Goal: Information Seeking & Learning: Learn about a topic

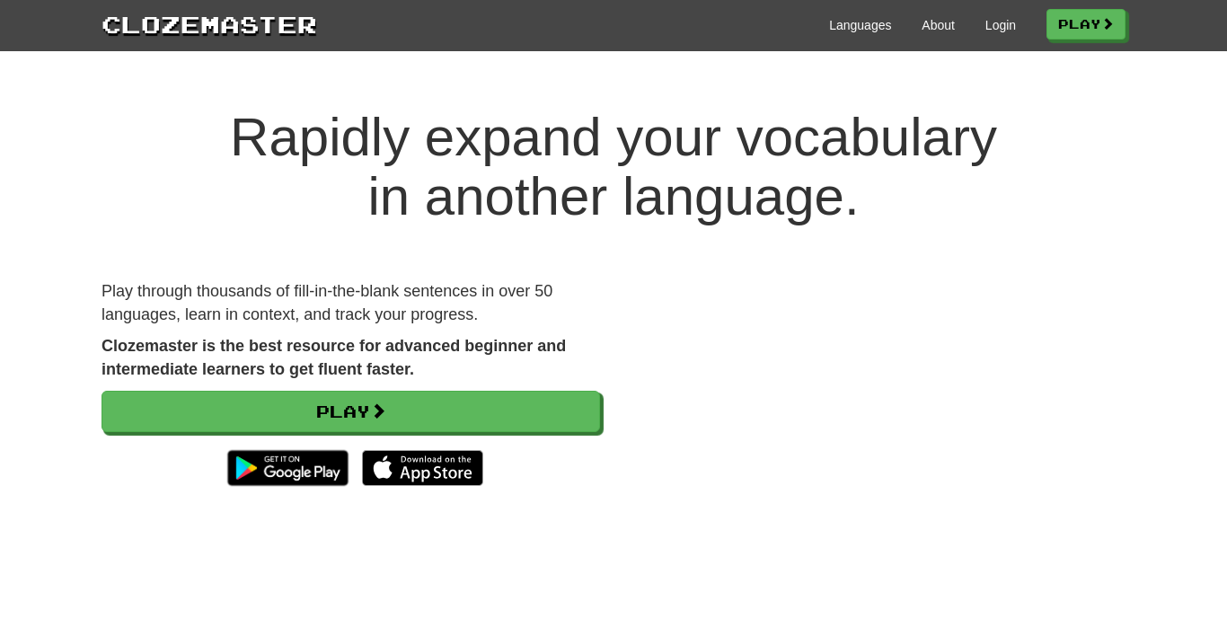
click at [1007, 31] on div "Languages About Login Play" at bounding box center [721, 23] width 808 height 33
click at [985, 30] on link "Login" at bounding box center [1000, 25] width 31 height 18
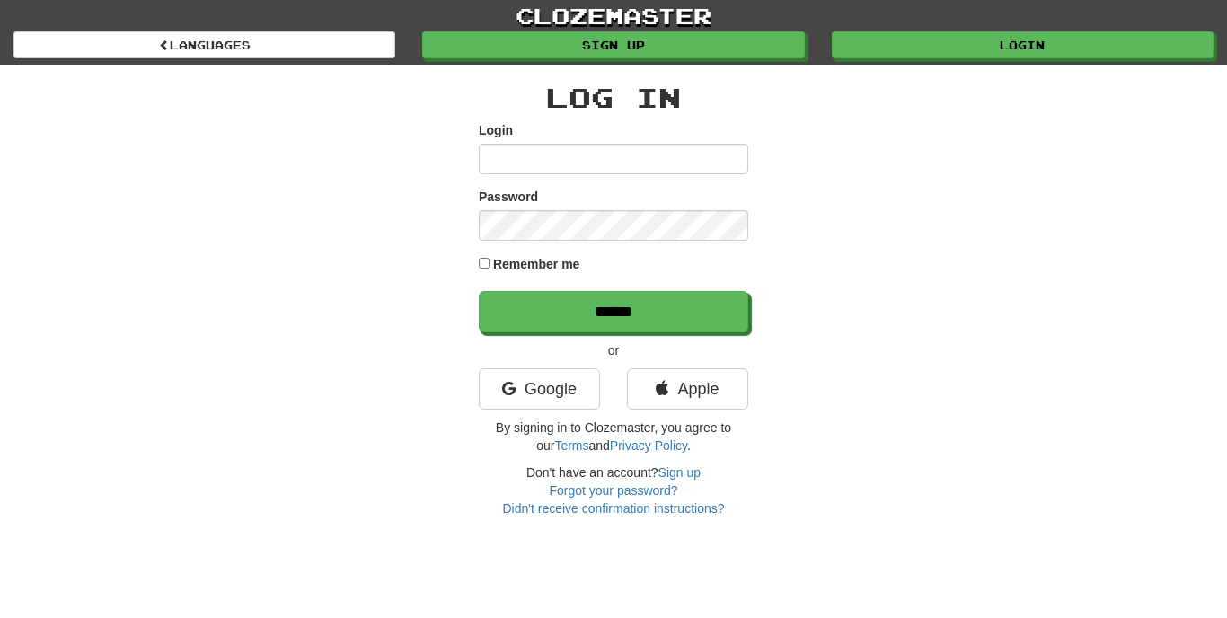
click at [641, 170] on input "Login" at bounding box center [613, 159] width 269 height 31
click at [695, 163] on input "Login" at bounding box center [613, 159] width 269 height 31
type input "**********"
click at [637, 242] on form "**********" at bounding box center [613, 226] width 269 height 211
click at [613, 311] on input "******" at bounding box center [613, 311] width 269 height 41
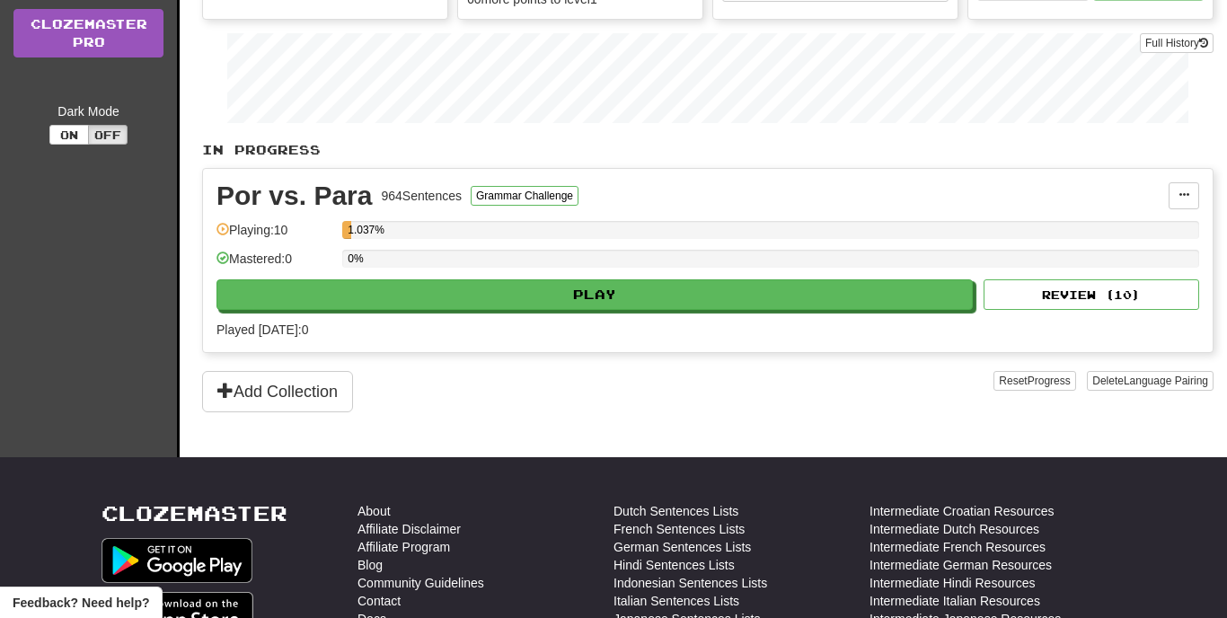
scroll to position [276, 0]
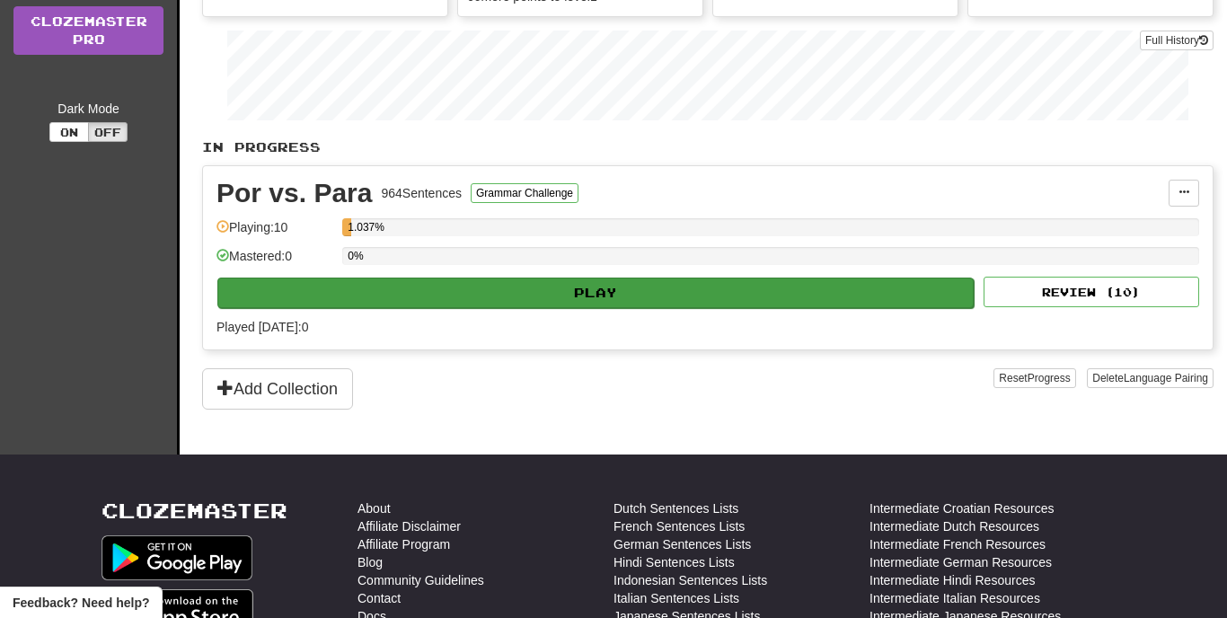
click at [533, 300] on button "Play" at bounding box center [595, 292] width 756 height 31
select select "**"
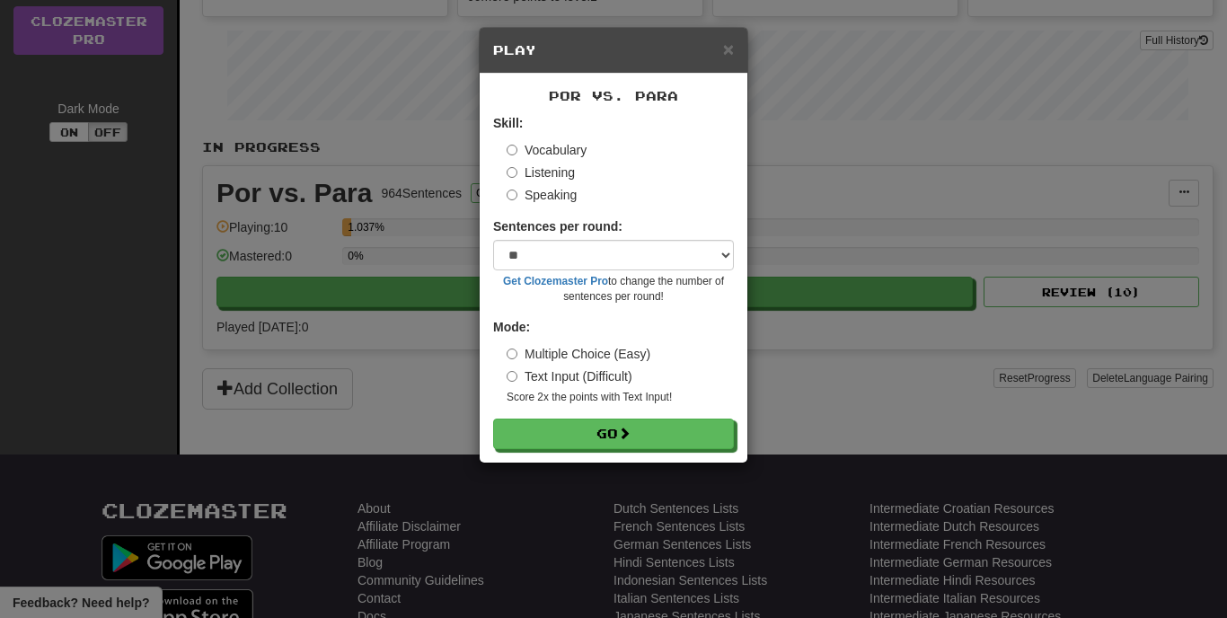
click at [548, 171] on label "Listening" at bounding box center [540, 172] width 68 height 18
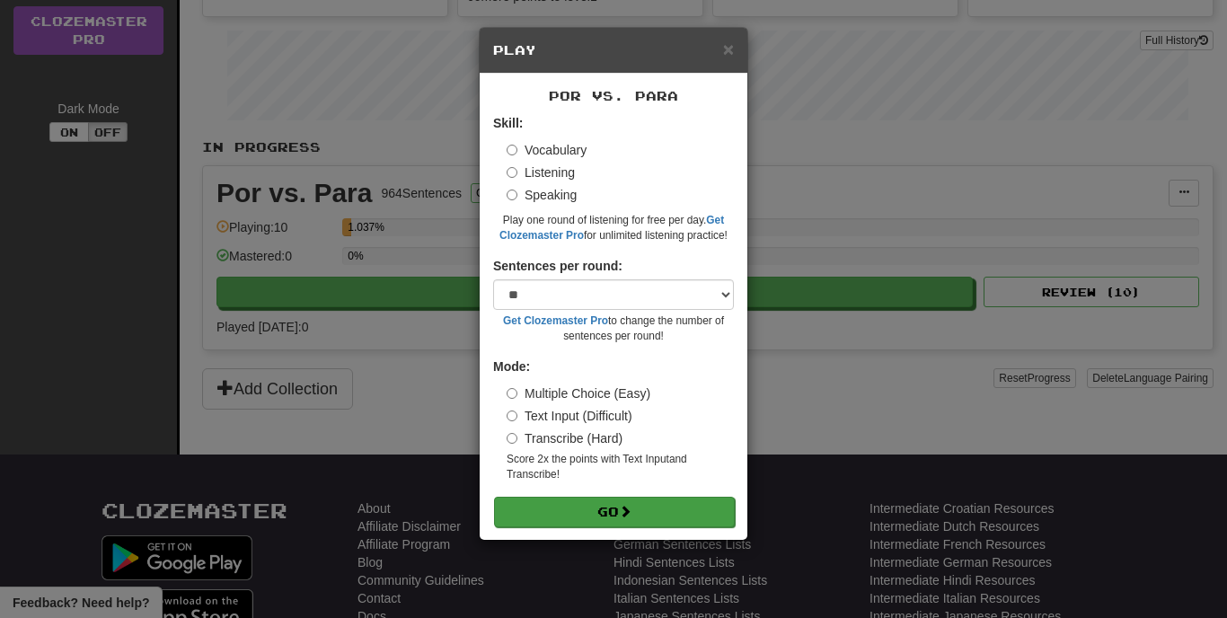
click at [523, 497] on button "Go" at bounding box center [614, 512] width 241 height 31
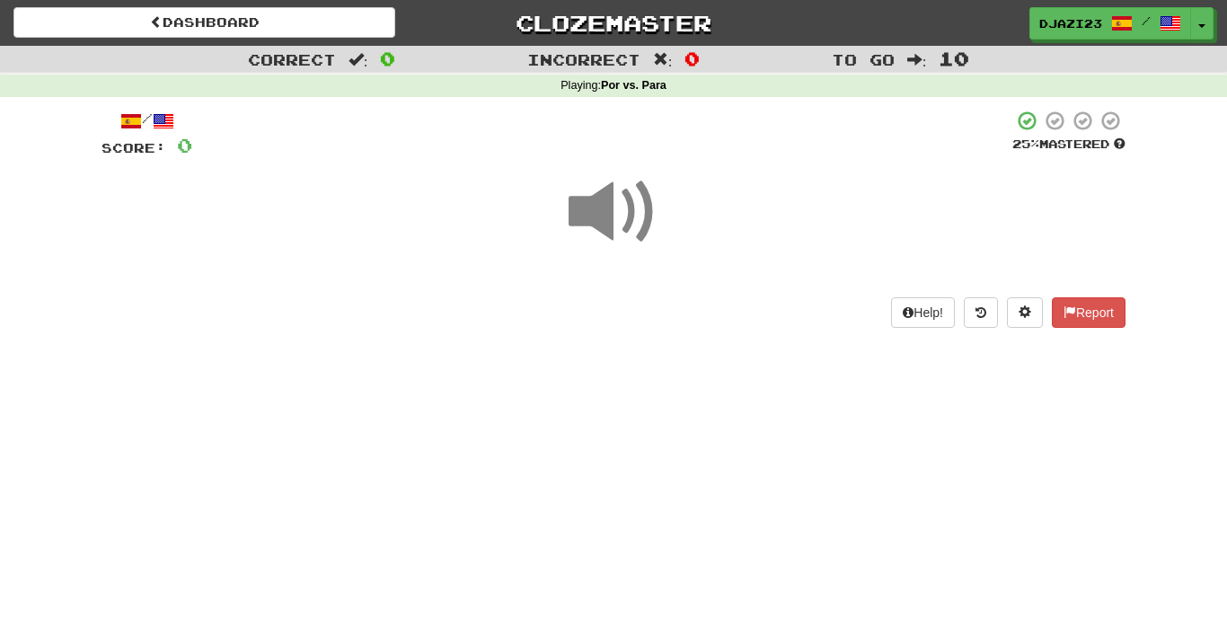
click at [565, 215] on div at bounding box center [613, 224] width 1024 height 128
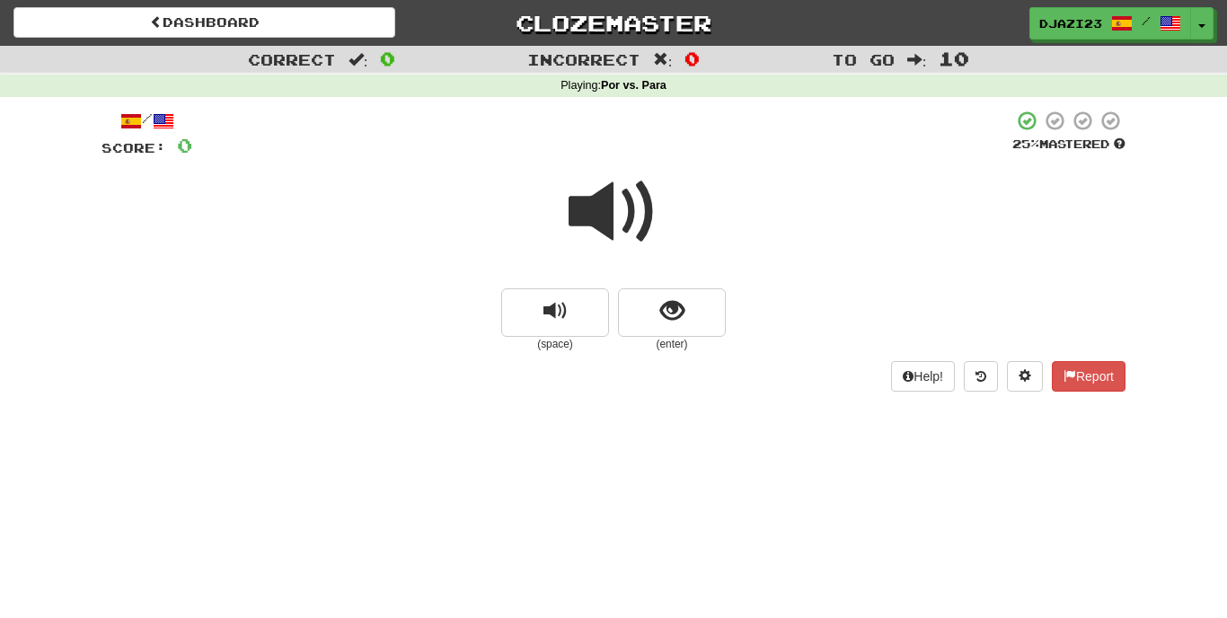
click at [621, 232] on span at bounding box center [613, 212] width 90 height 90
click at [666, 312] on span "show sentence" at bounding box center [672, 311] width 24 height 24
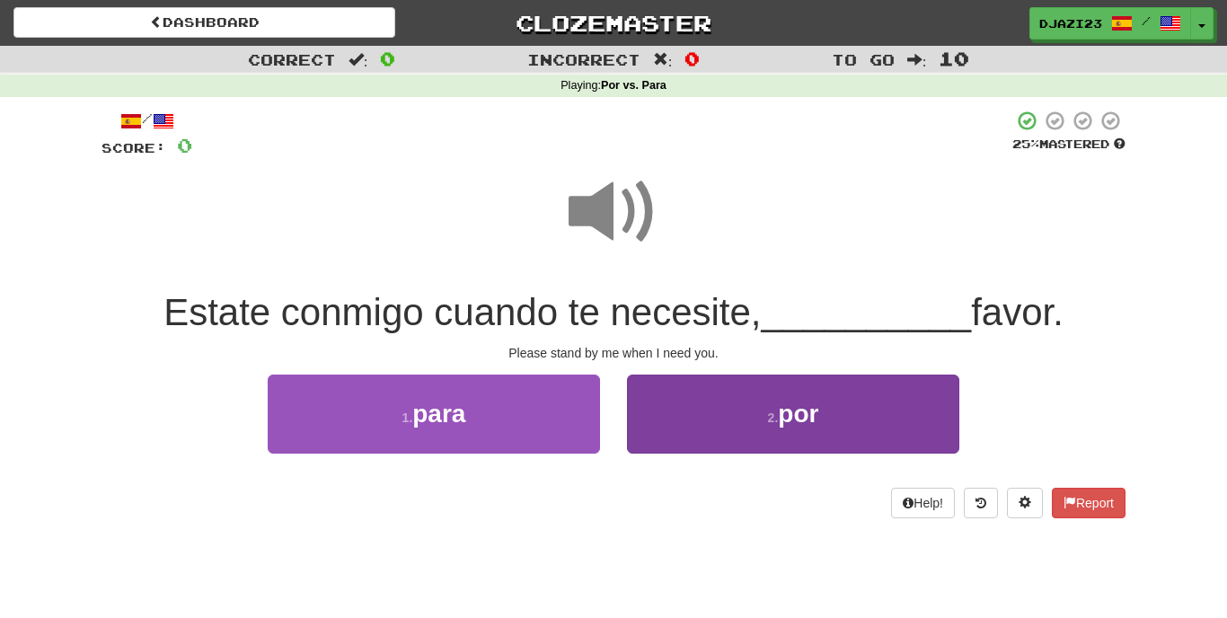
click at [708, 429] on button "2 . por" at bounding box center [793, 413] width 332 height 78
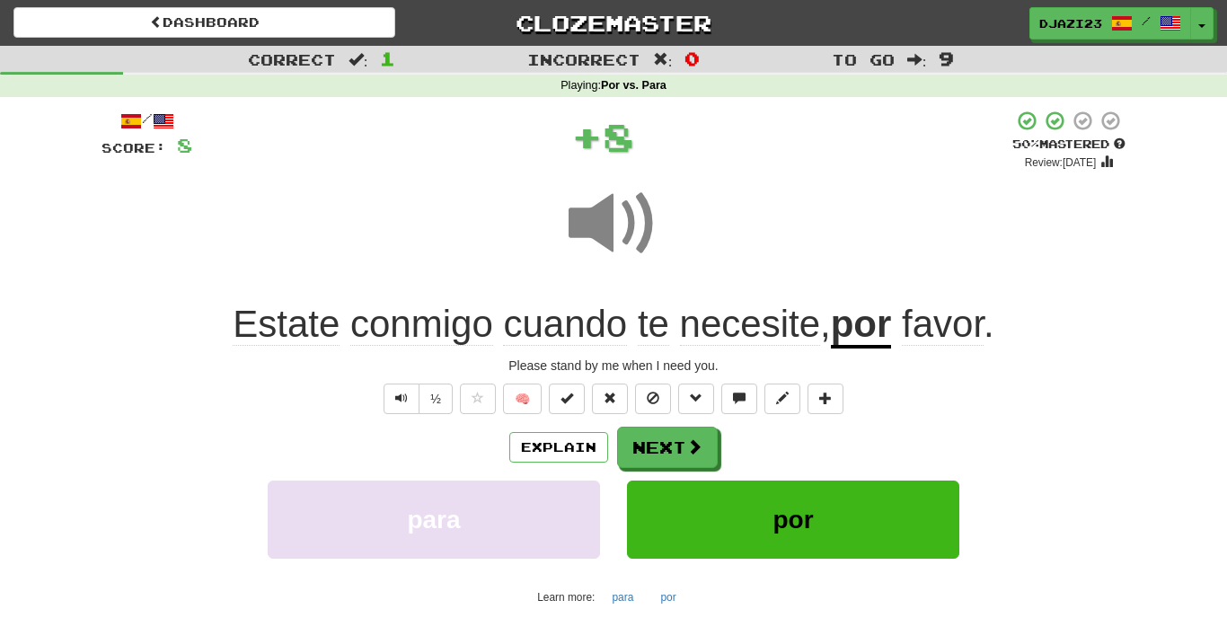
click at [782, 524] on span "por" at bounding box center [792, 520] width 40 height 28
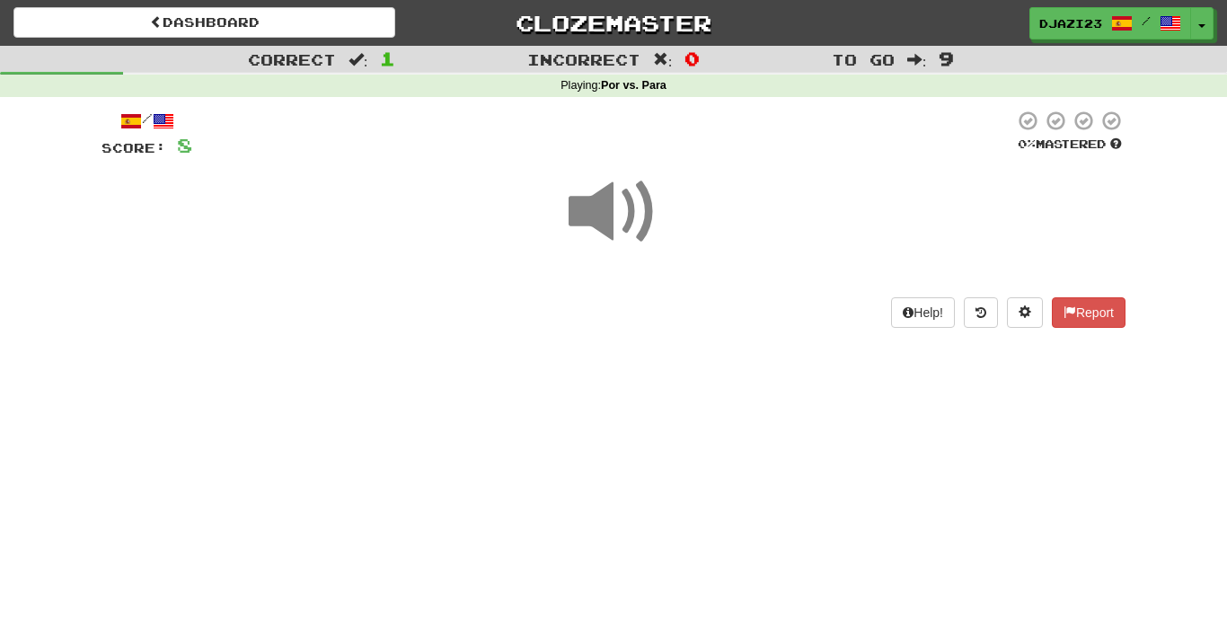
click at [620, 207] on span at bounding box center [613, 212] width 90 height 90
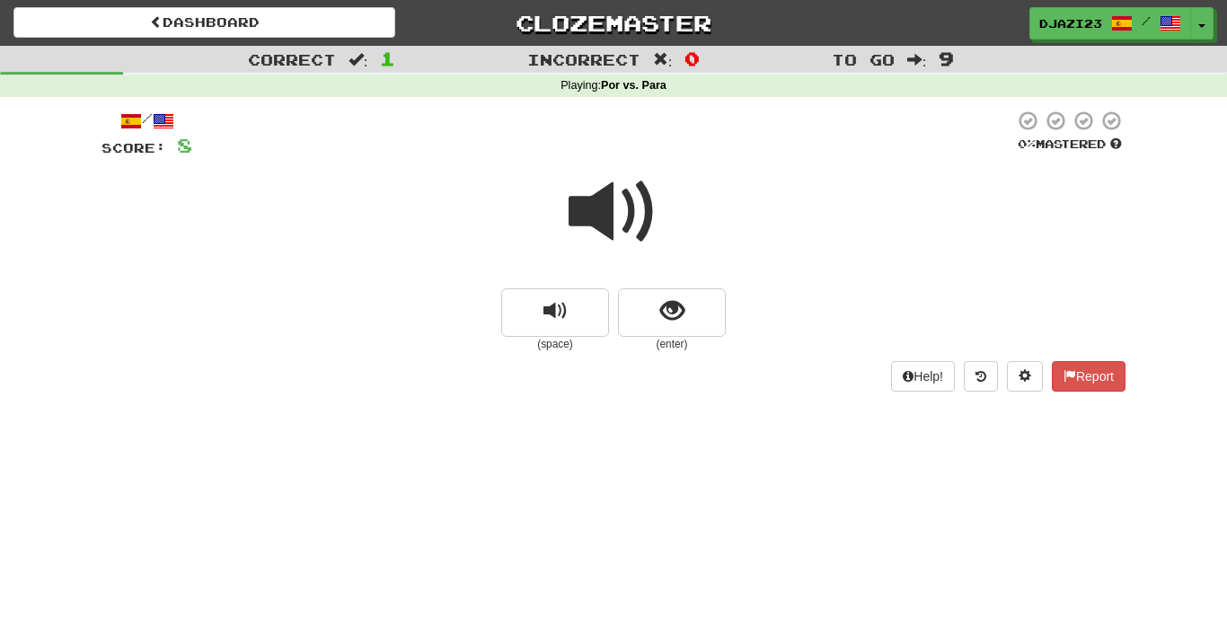
click at [611, 233] on span at bounding box center [613, 212] width 90 height 90
click at [663, 319] on span "show sentence" at bounding box center [672, 311] width 24 height 24
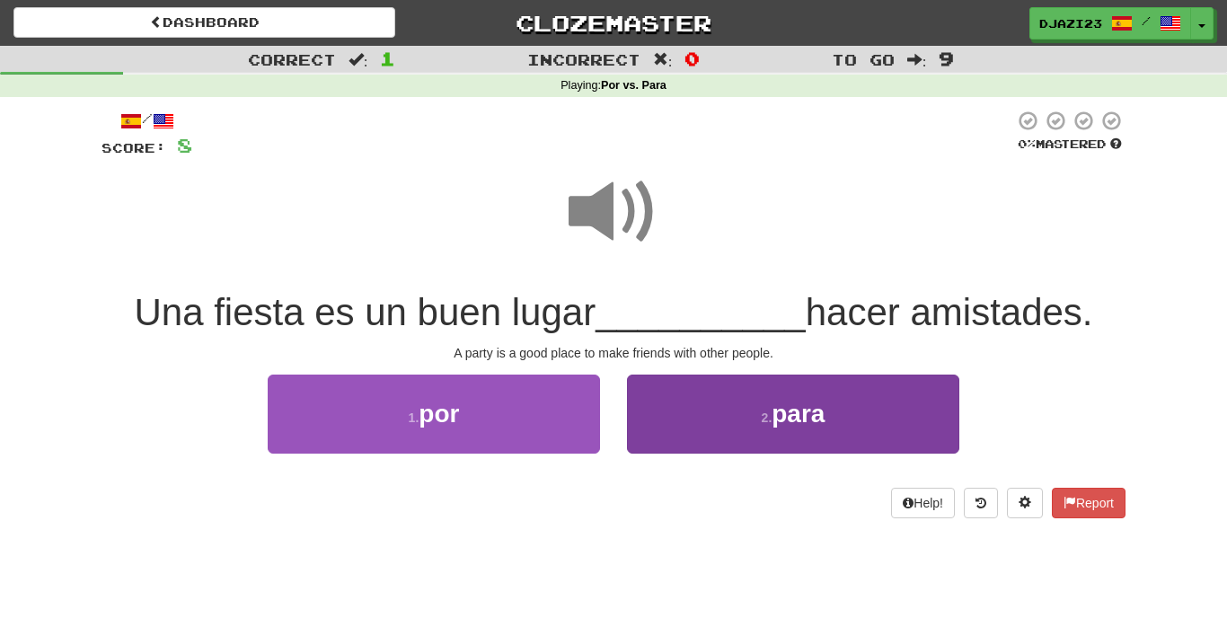
click at [699, 444] on button "2 . para" at bounding box center [793, 413] width 332 height 78
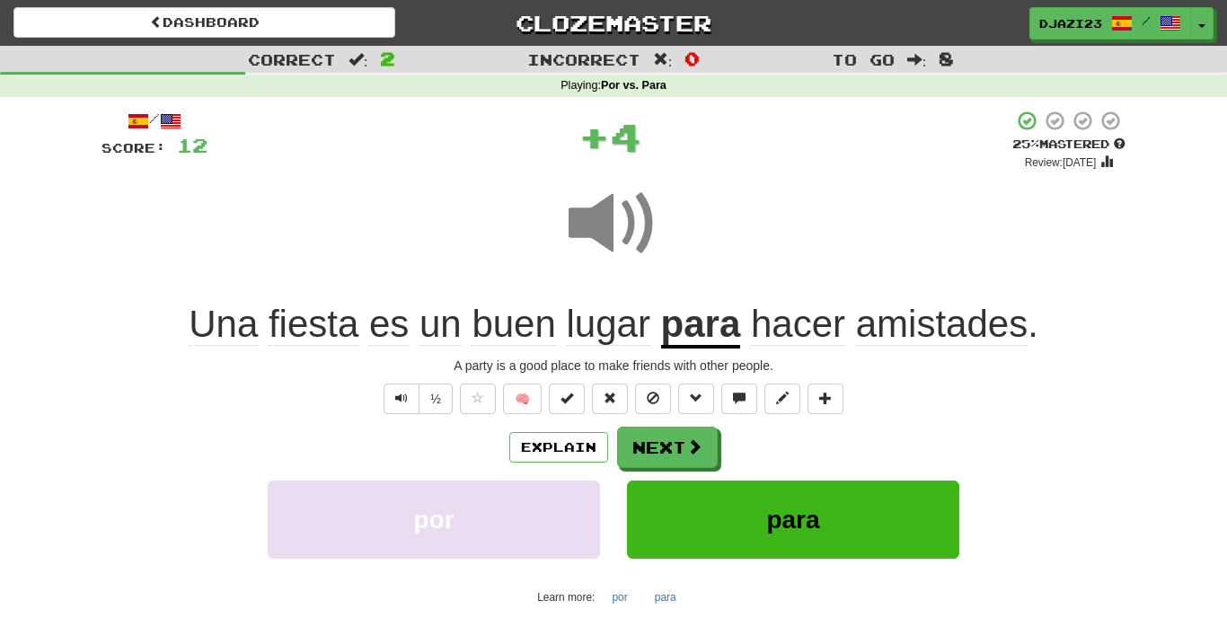
click at [700, 469] on div "Explain Next por para Learn more: por para" at bounding box center [613, 518] width 1024 height 184
click at [699, 456] on button "Next" at bounding box center [668, 447] width 101 height 41
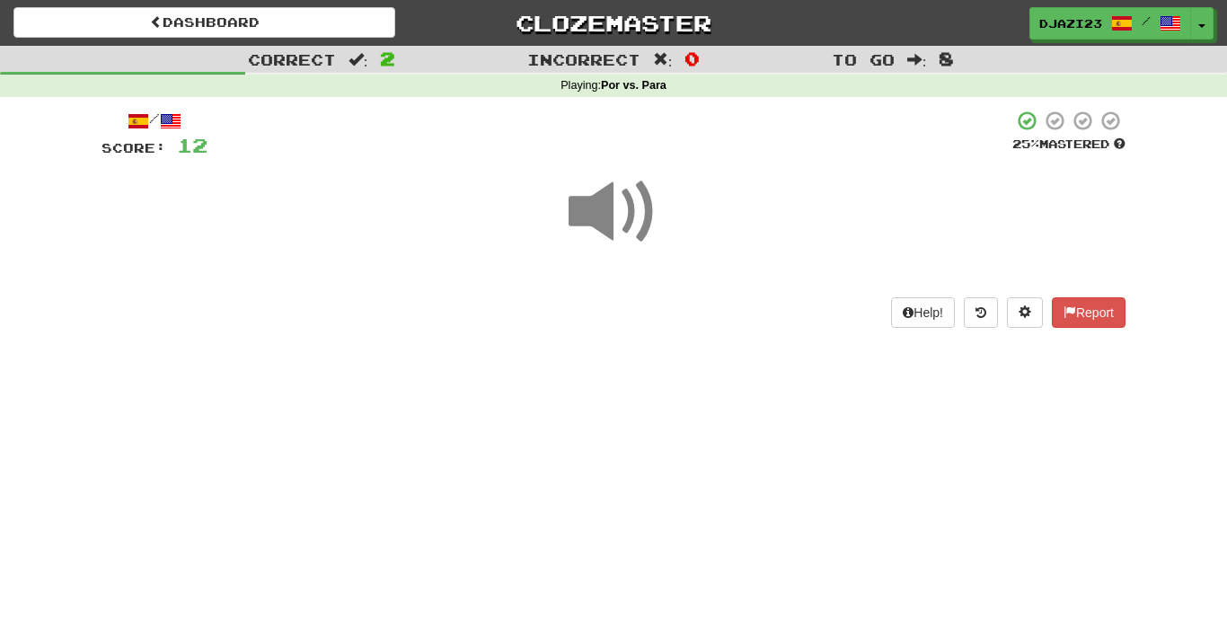
click at [617, 170] on span at bounding box center [613, 212] width 90 height 90
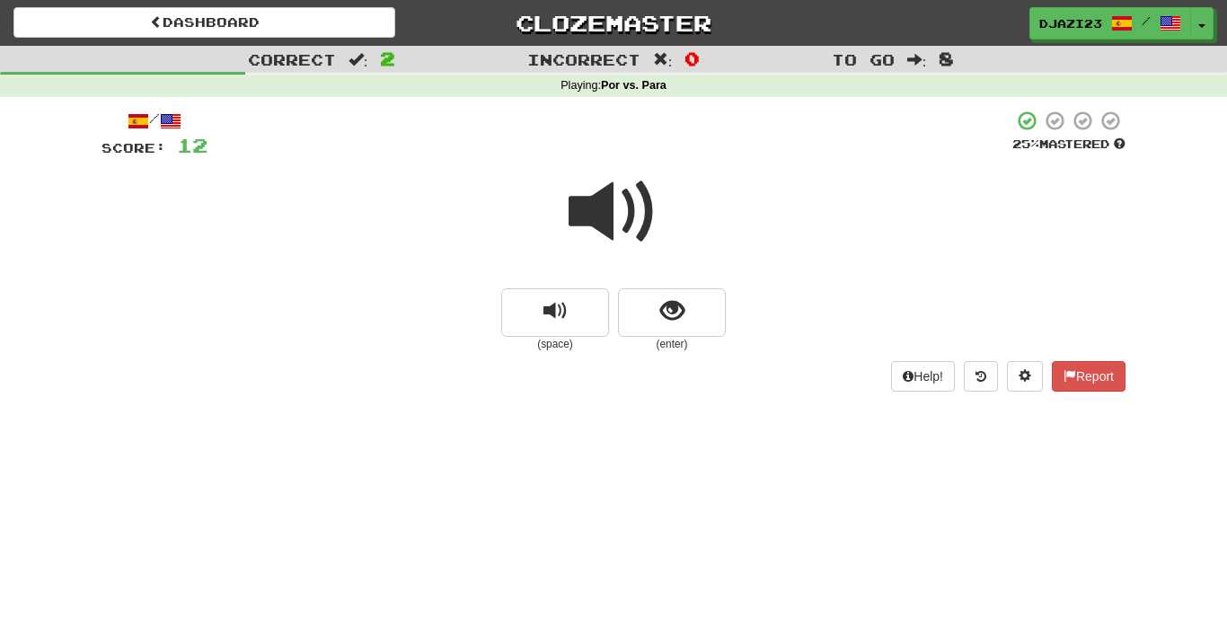
click at [628, 224] on span at bounding box center [613, 212] width 90 height 90
click at [672, 319] on span "show sentence" at bounding box center [672, 311] width 24 height 24
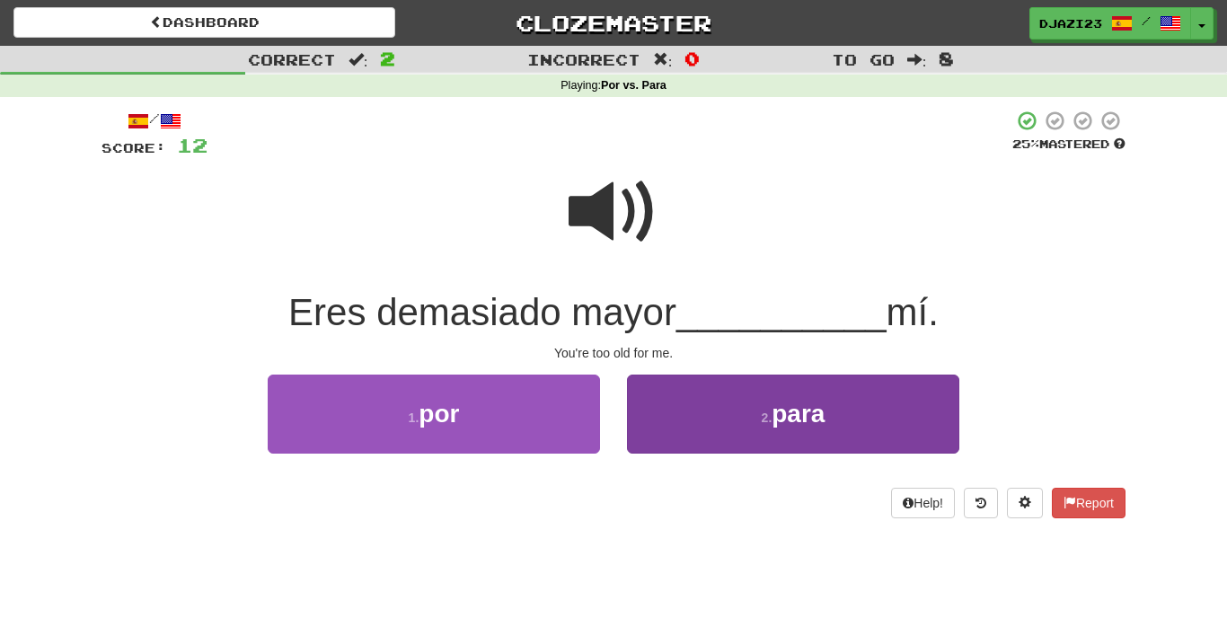
click at [657, 439] on button "2 . para" at bounding box center [793, 413] width 332 height 78
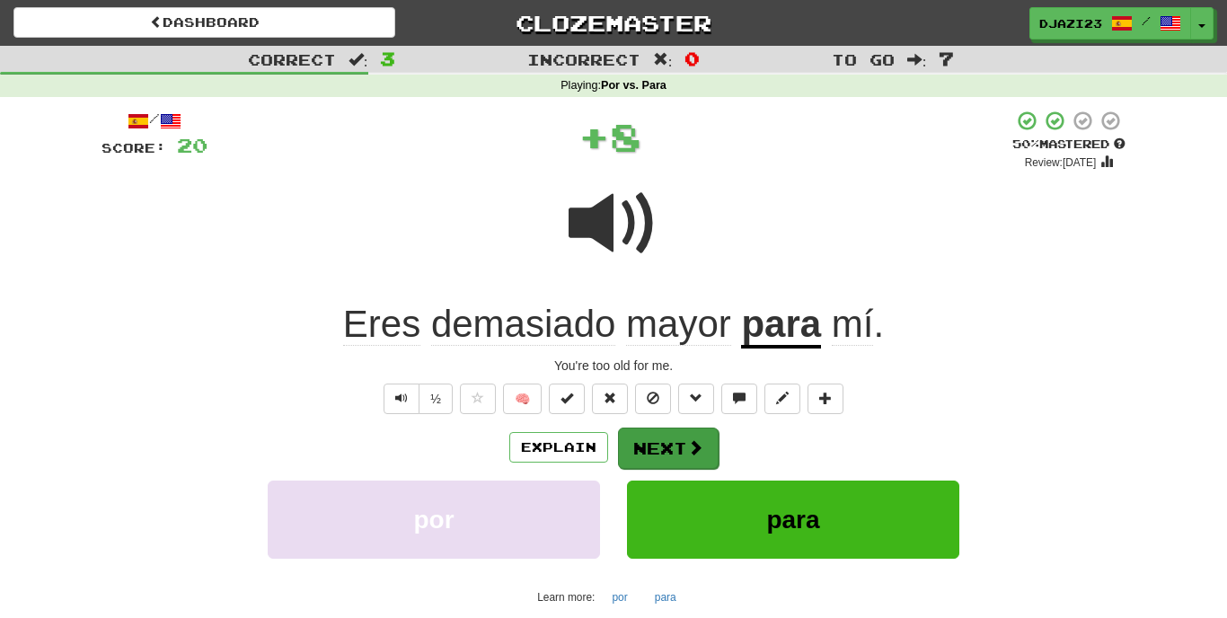
click at [658, 448] on button "Next" at bounding box center [668, 447] width 101 height 41
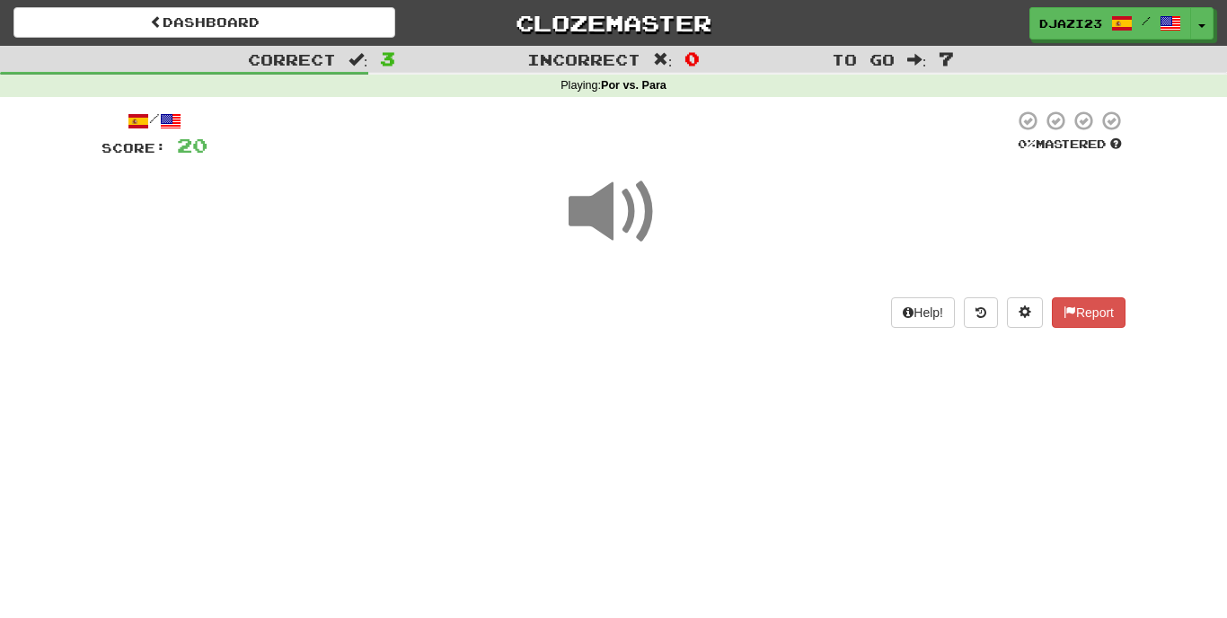
click at [599, 180] on span at bounding box center [613, 212] width 90 height 90
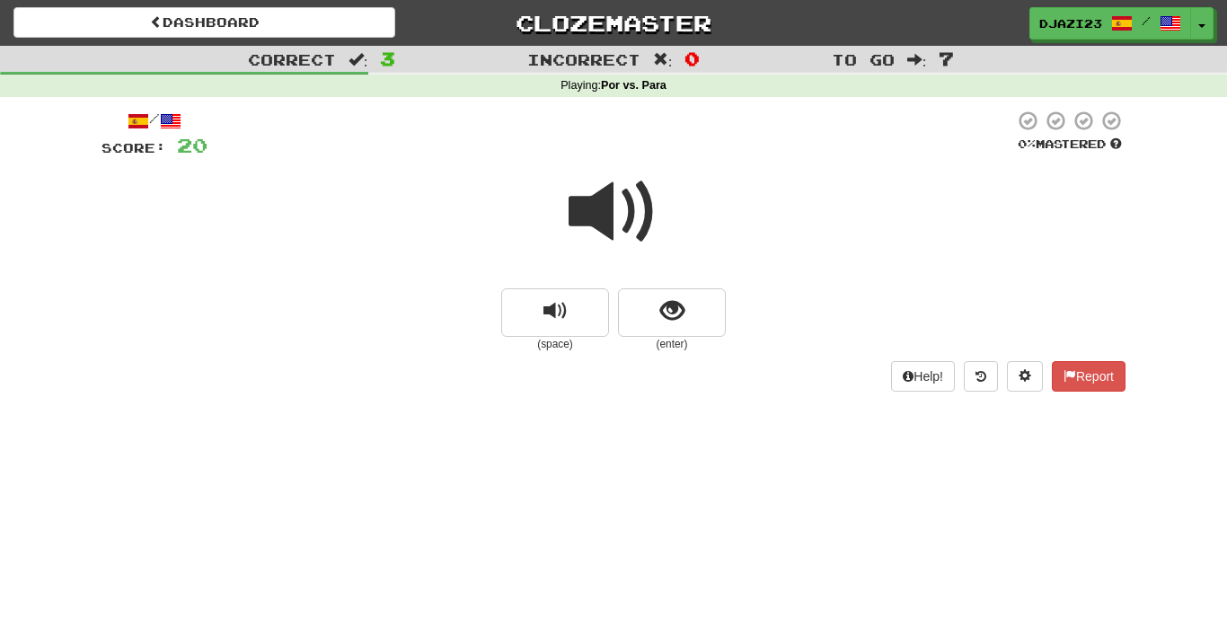
click at [719, 308] on button "show sentence" at bounding box center [672, 312] width 108 height 48
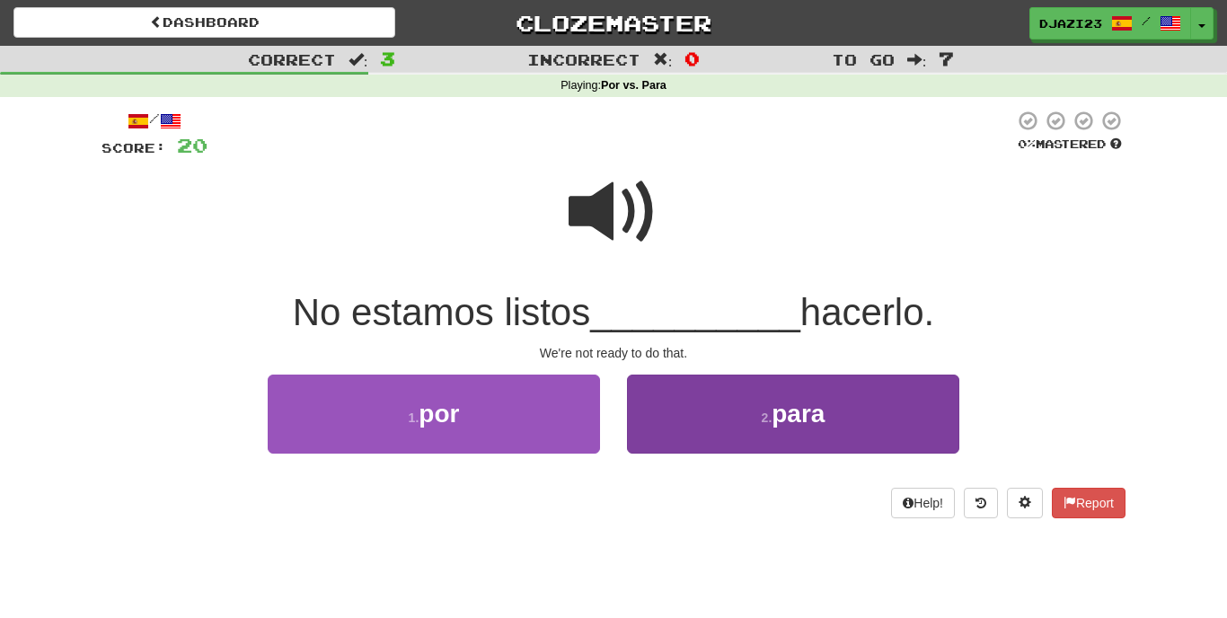
click at [733, 429] on button "2 . para" at bounding box center [793, 413] width 332 height 78
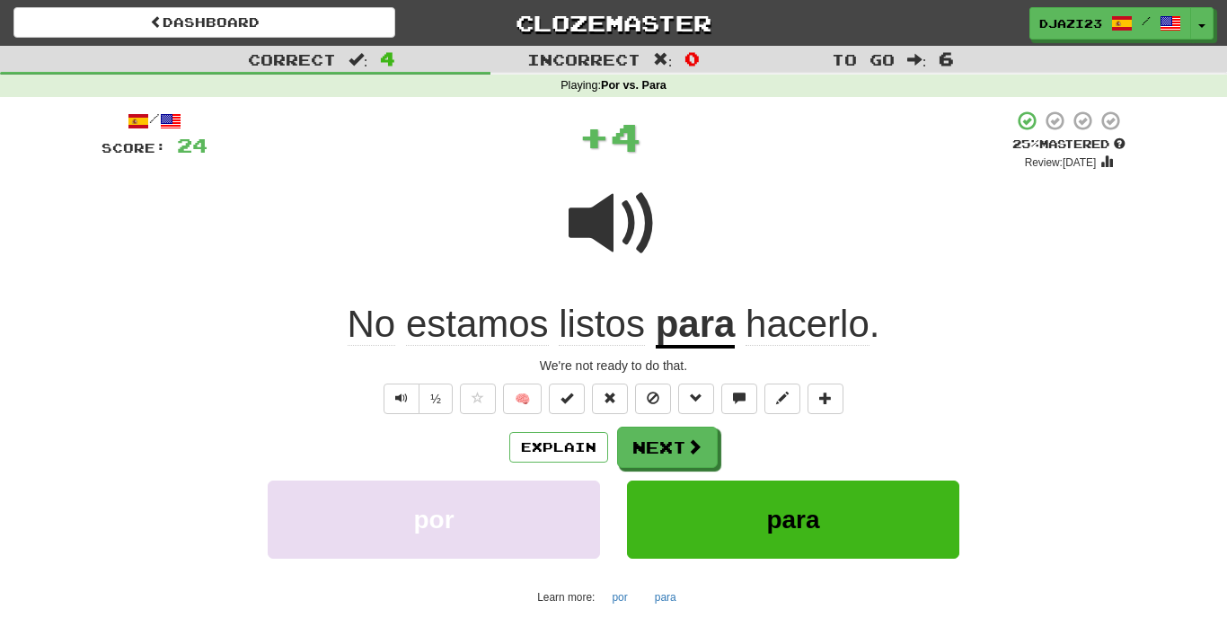
click at [683, 480] on button "para" at bounding box center [793, 519] width 332 height 78
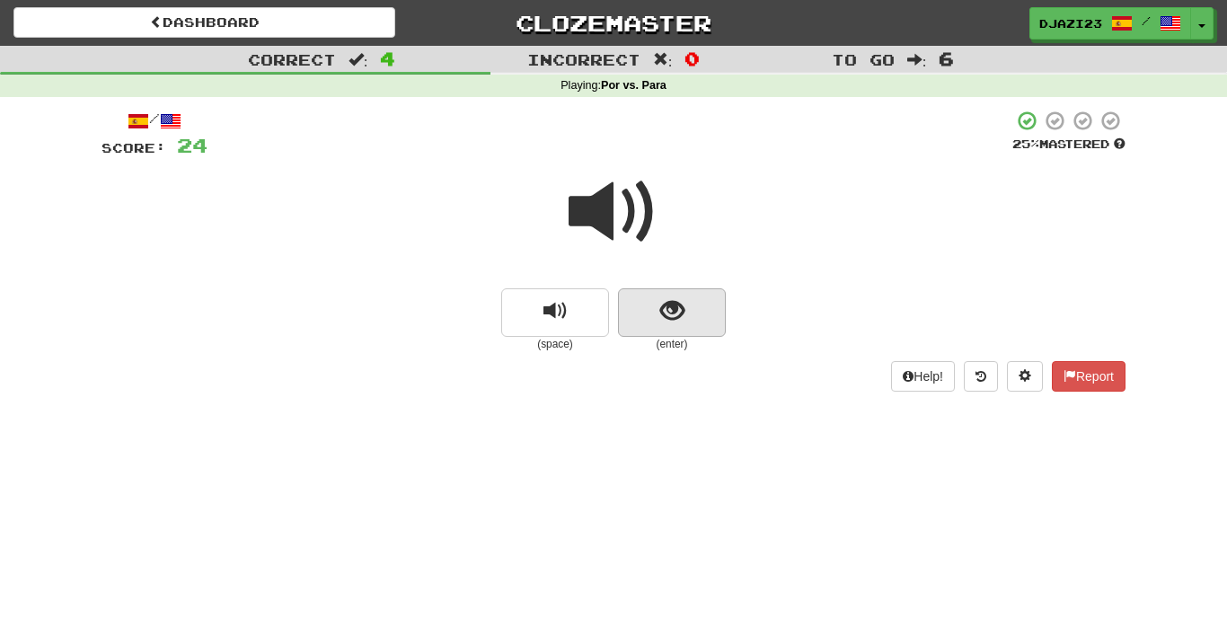
click at [687, 314] on button "show sentence" at bounding box center [672, 312] width 108 height 48
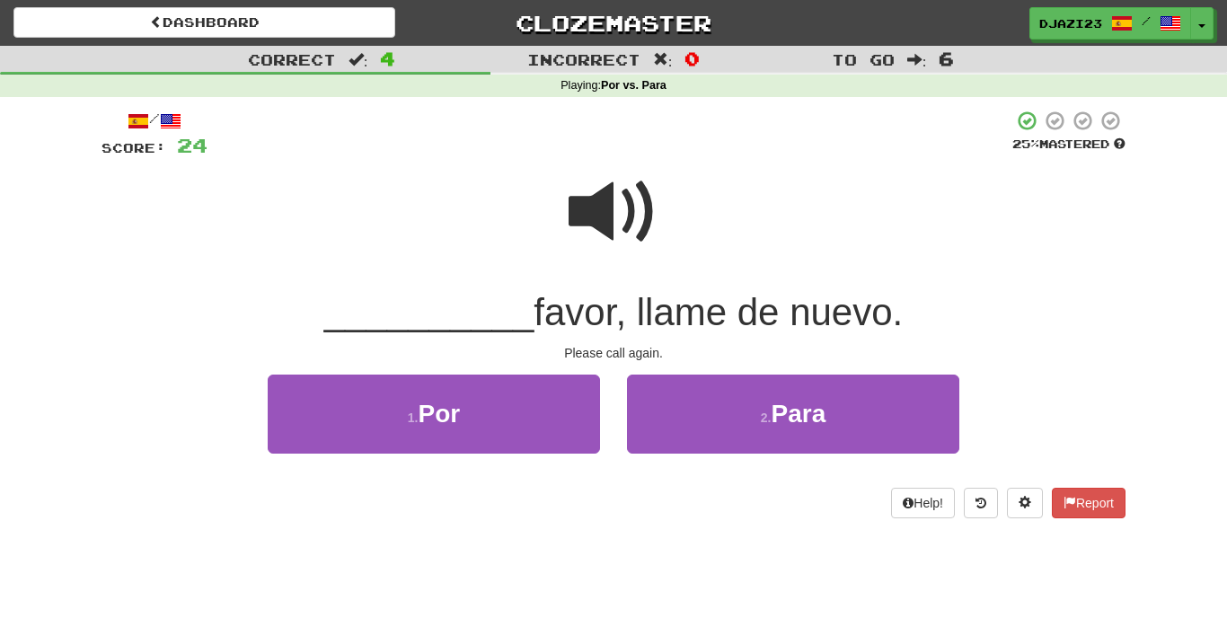
click at [514, 457] on div "1 . Por" at bounding box center [433, 425] width 359 height 103
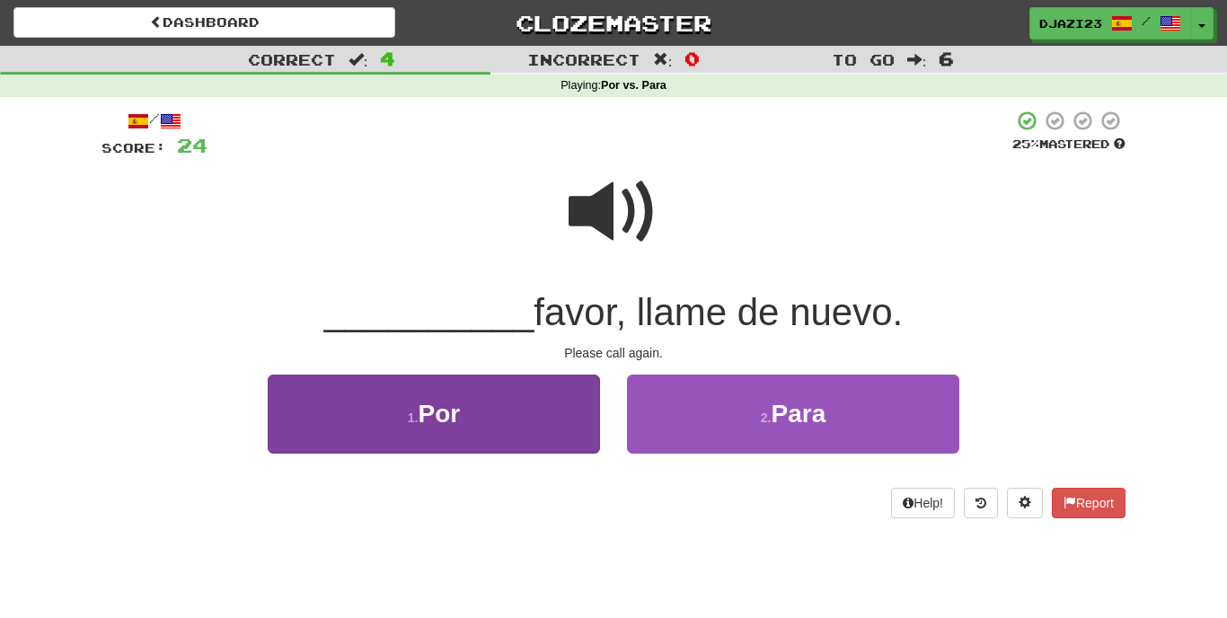
click at [516, 431] on button "1 . Por" at bounding box center [434, 413] width 332 height 78
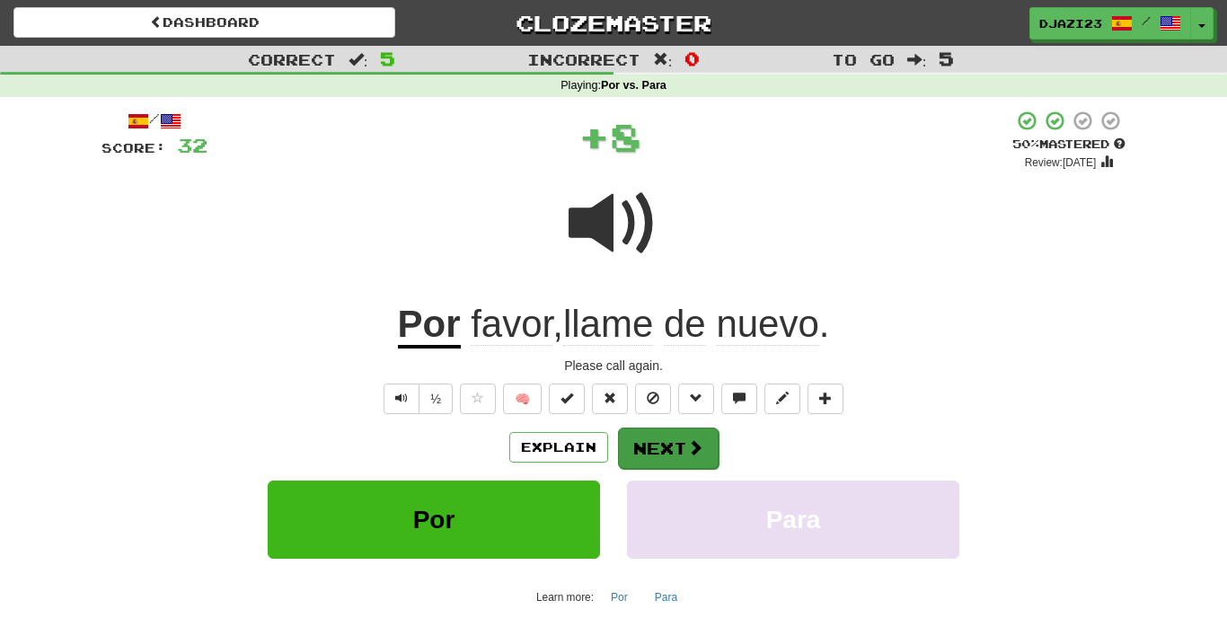
click at [655, 462] on button "Next" at bounding box center [668, 447] width 101 height 41
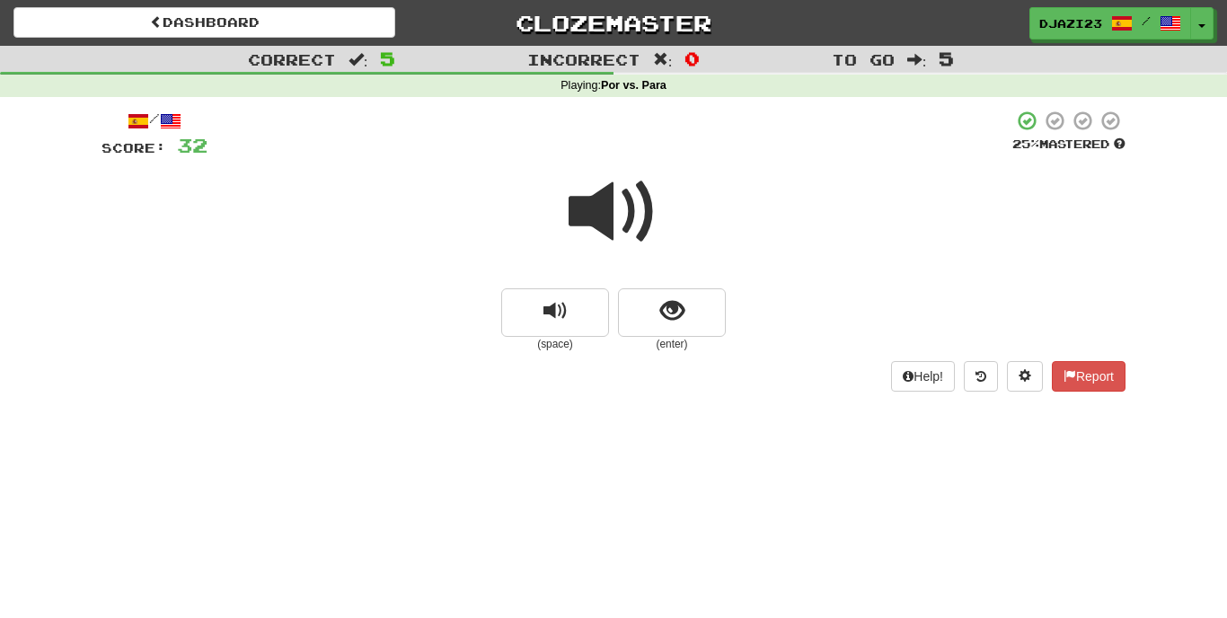
click at [628, 204] on span at bounding box center [613, 212] width 90 height 90
click at [698, 307] on button "show sentence" at bounding box center [672, 312] width 108 height 48
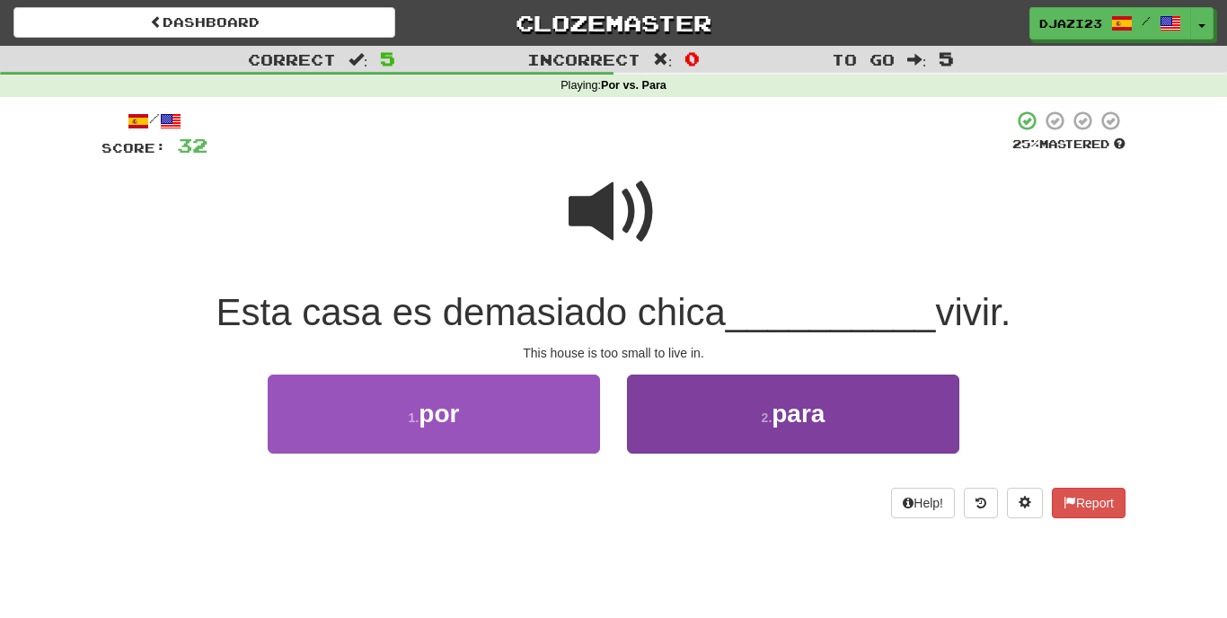
click at [708, 435] on button "2 . para" at bounding box center [793, 413] width 332 height 78
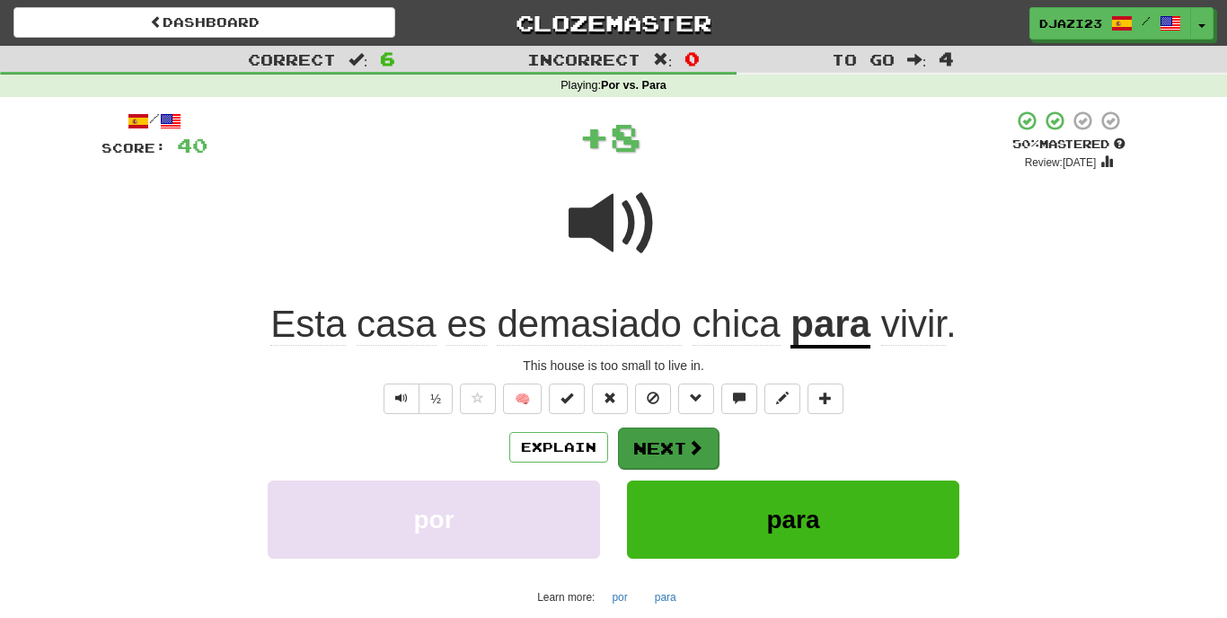
click at [708, 464] on button "Next" at bounding box center [668, 447] width 101 height 41
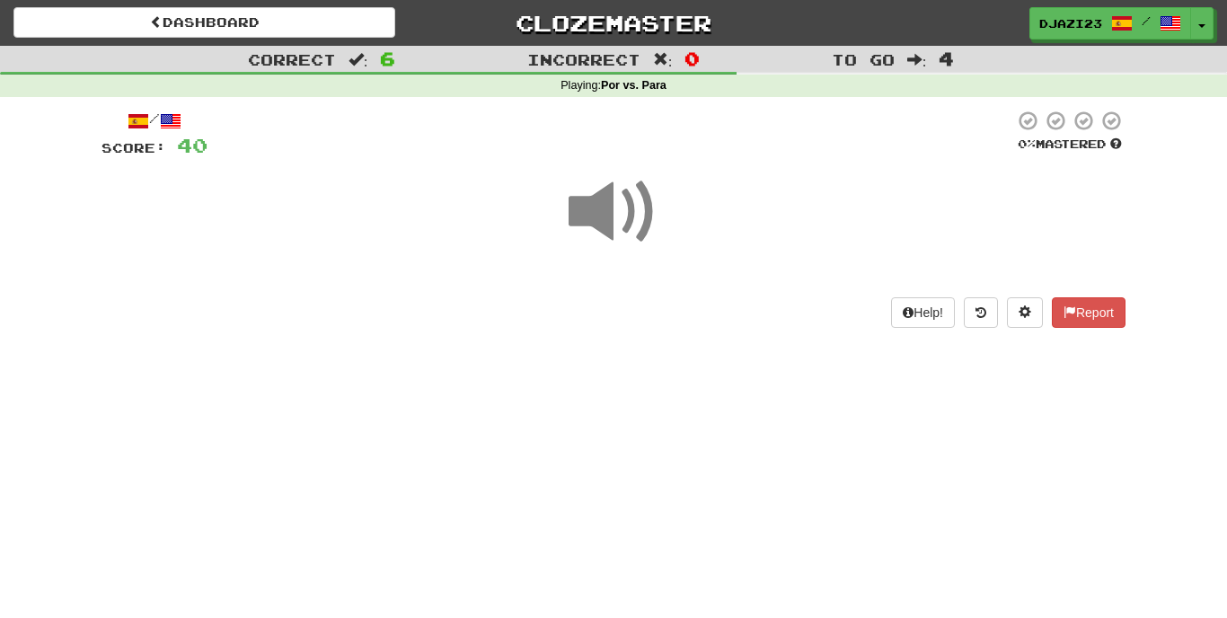
click at [642, 200] on span at bounding box center [613, 212] width 90 height 90
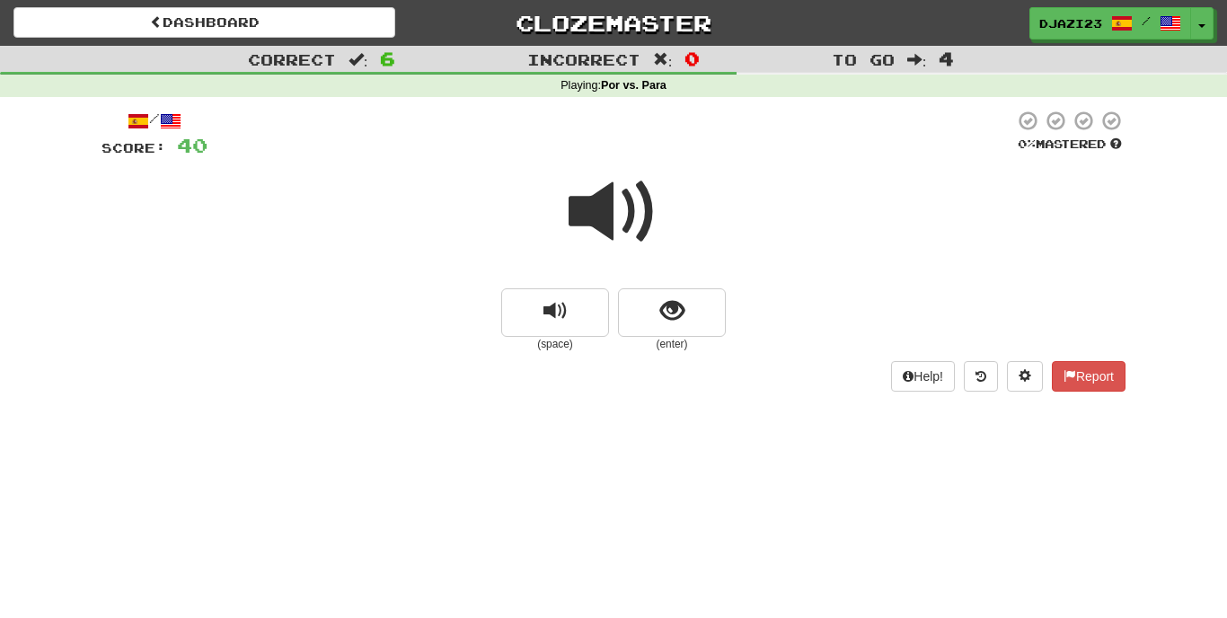
click at [642, 200] on span at bounding box center [613, 212] width 90 height 90
click at [663, 268] on div at bounding box center [613, 224] width 1024 height 128
click at [671, 308] on span "show sentence" at bounding box center [672, 311] width 24 height 24
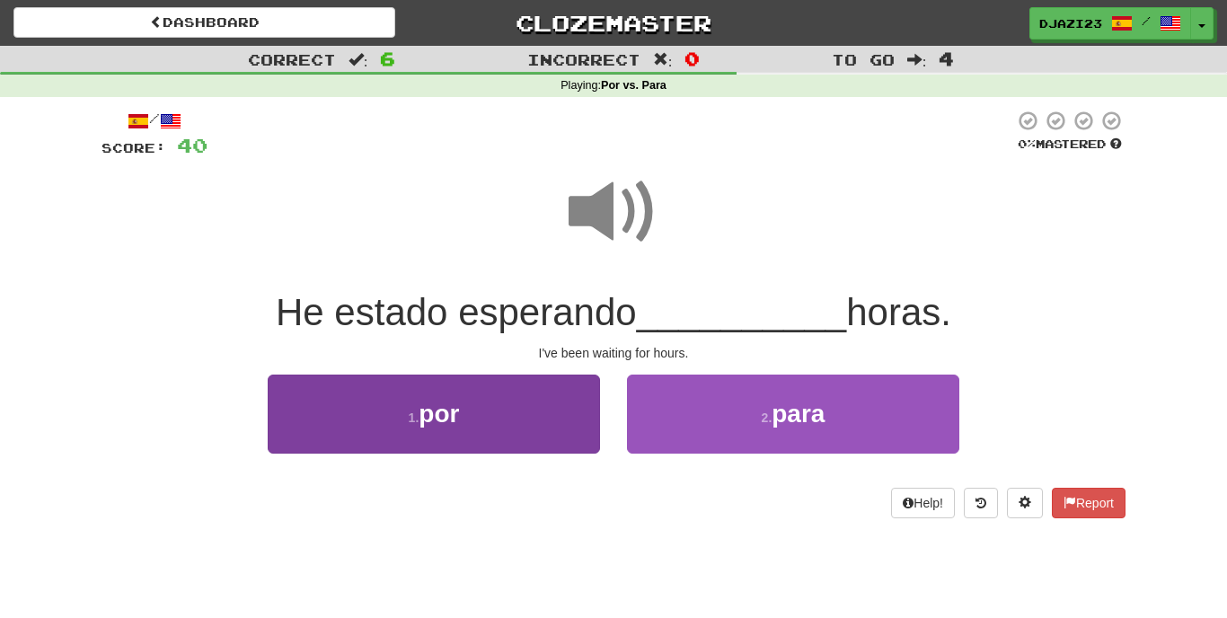
click at [525, 444] on button "1 . por" at bounding box center [434, 413] width 332 height 78
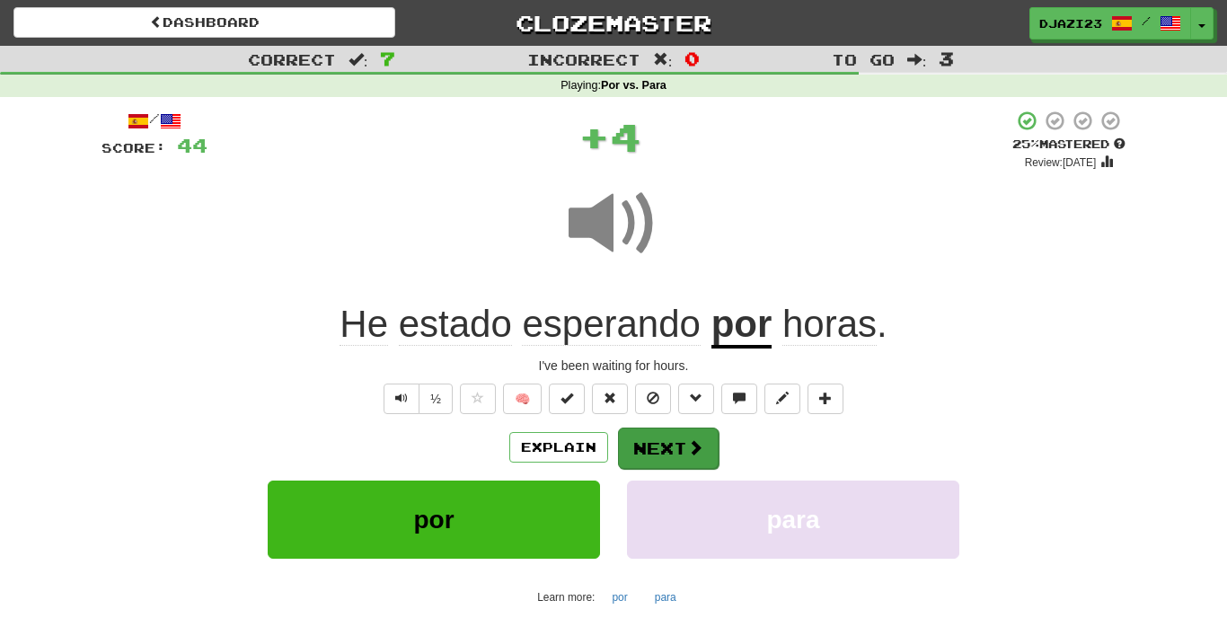
click at [679, 430] on button "Next" at bounding box center [668, 447] width 101 height 41
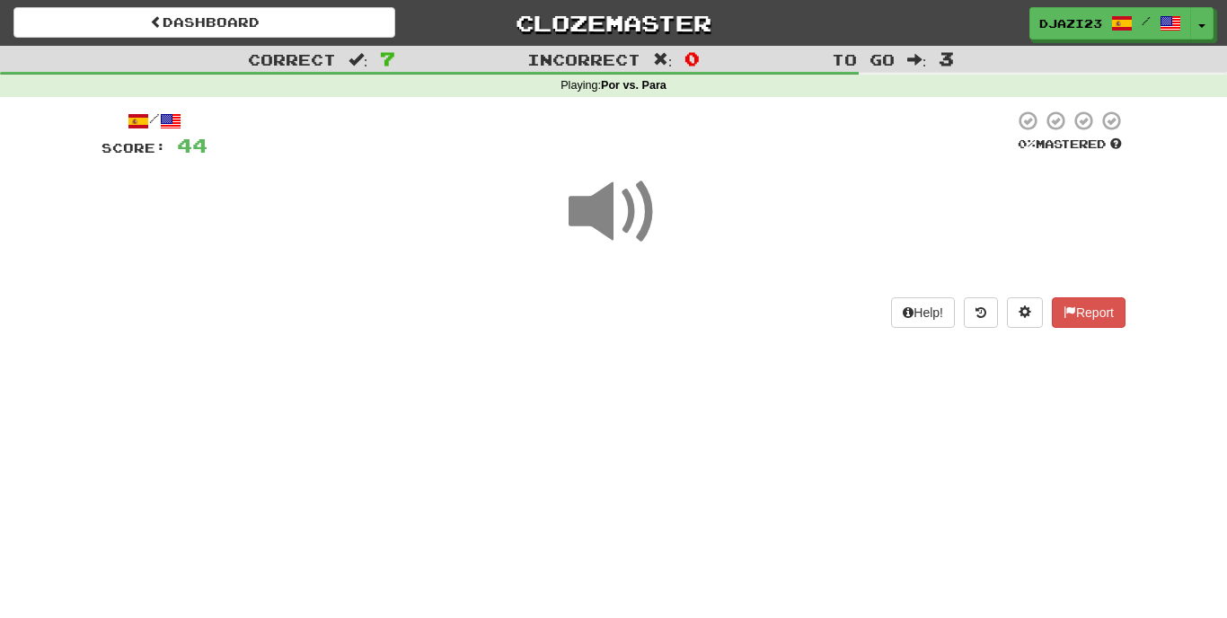
click at [637, 202] on span at bounding box center [613, 212] width 90 height 90
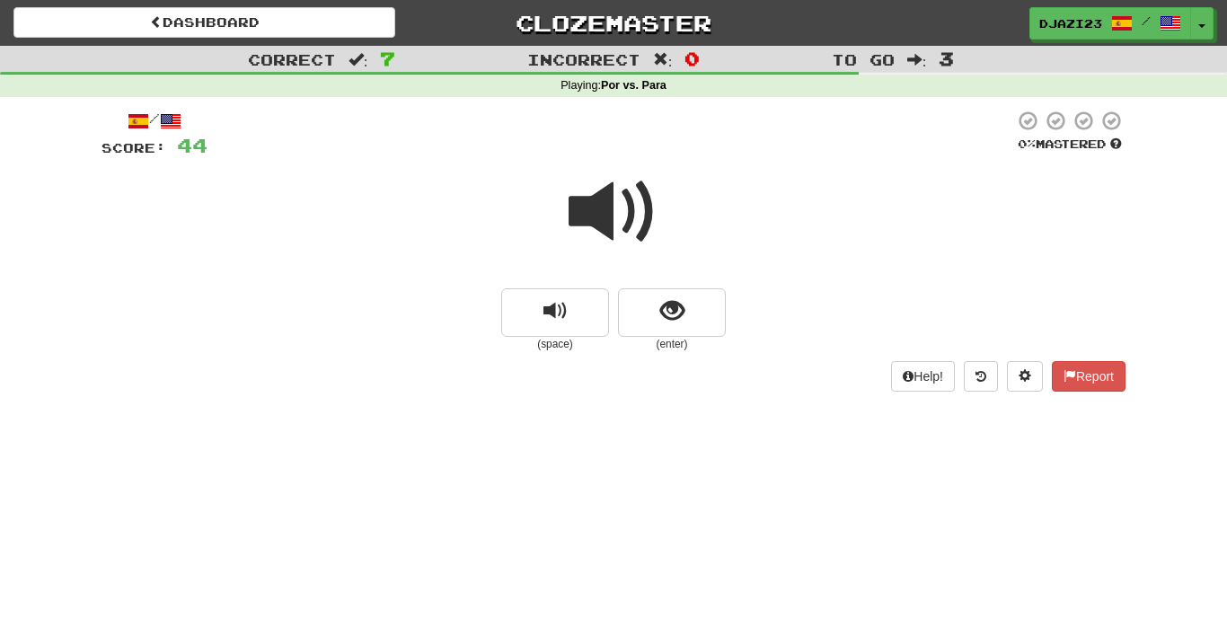
click at [637, 202] on span at bounding box center [613, 212] width 90 height 90
click at [657, 294] on button "show sentence" at bounding box center [672, 312] width 108 height 48
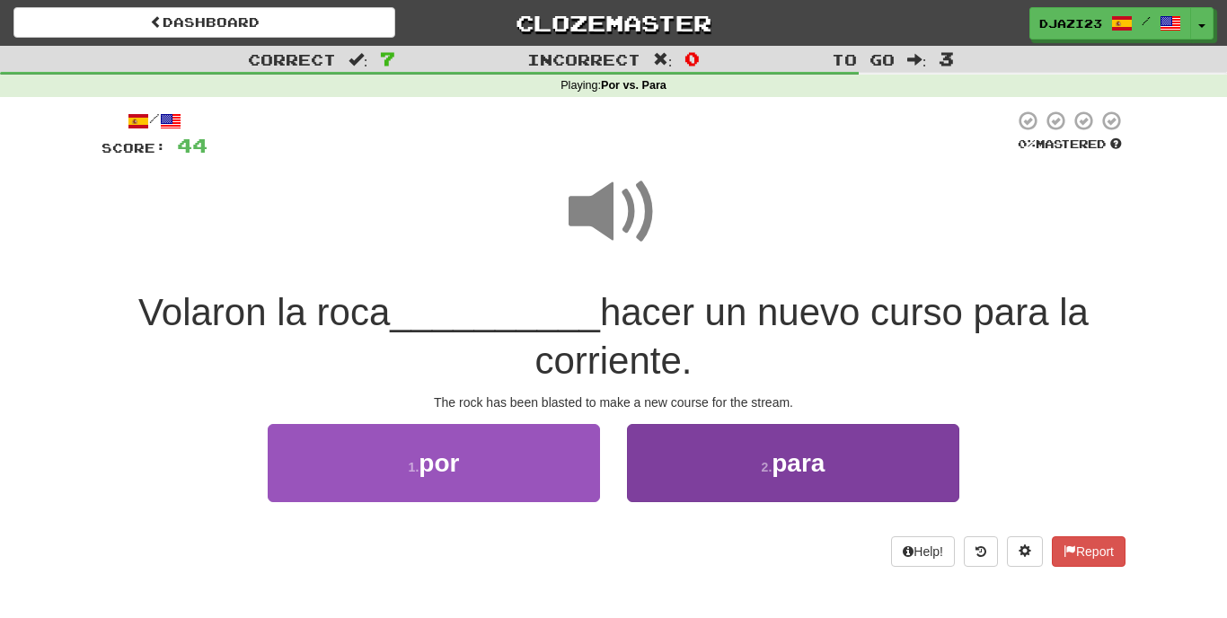
click at [673, 451] on button "2 . para" at bounding box center [793, 463] width 332 height 78
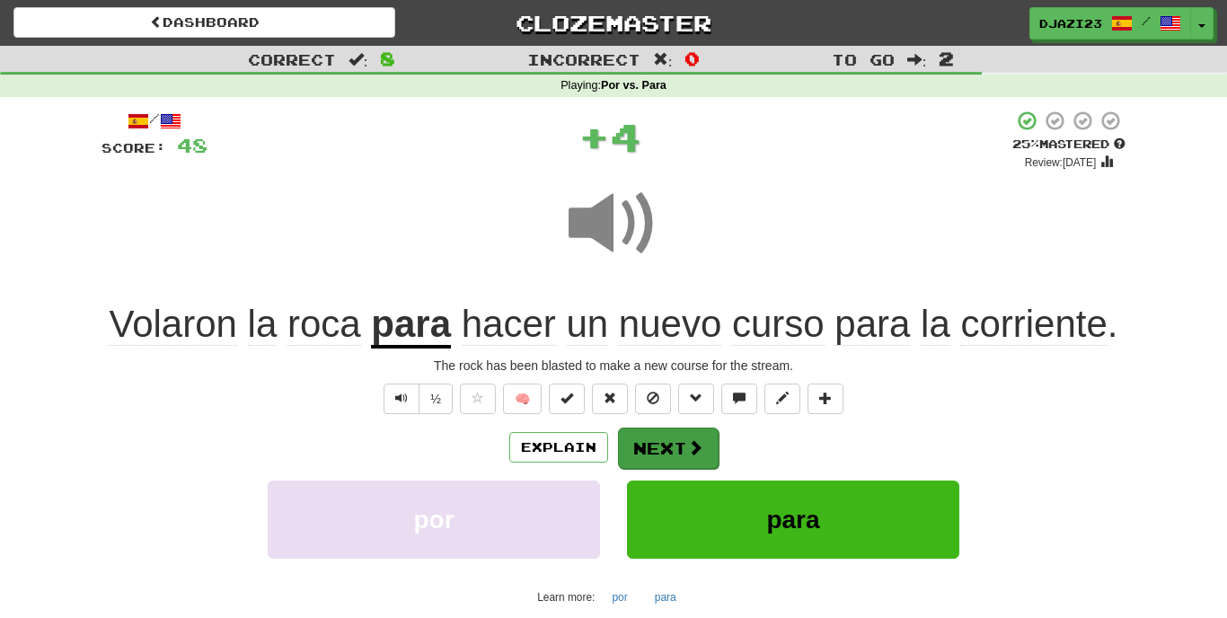
click at [655, 450] on button "Next" at bounding box center [668, 447] width 101 height 41
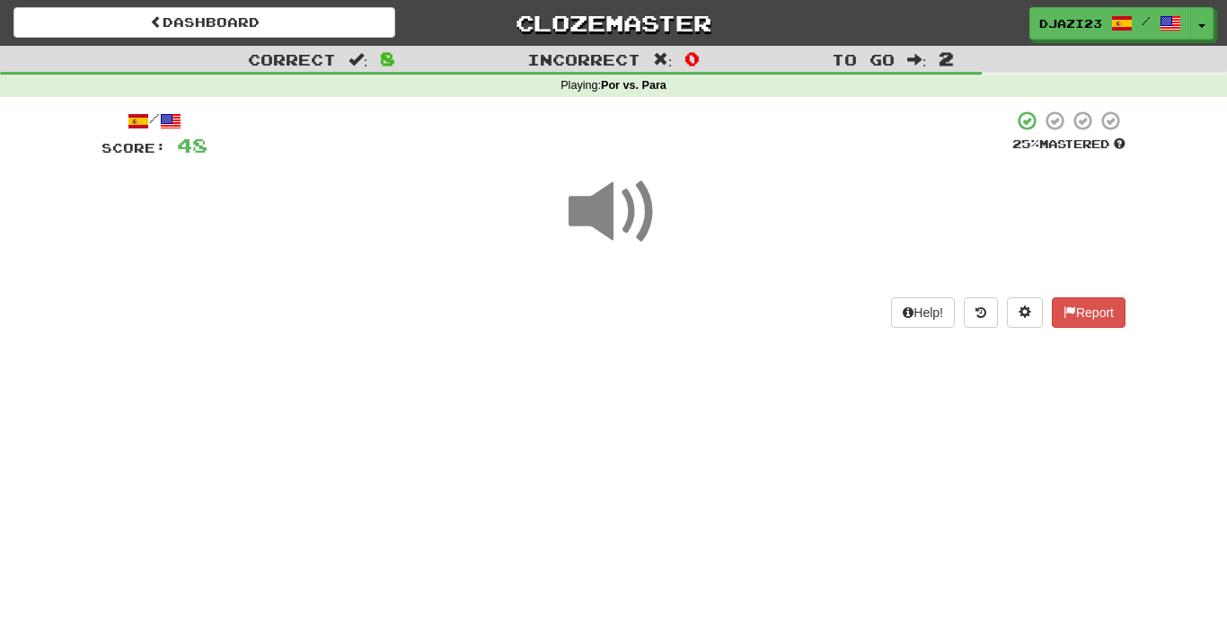
click at [576, 185] on span at bounding box center [613, 212] width 90 height 90
click at [590, 209] on span at bounding box center [613, 212] width 90 height 90
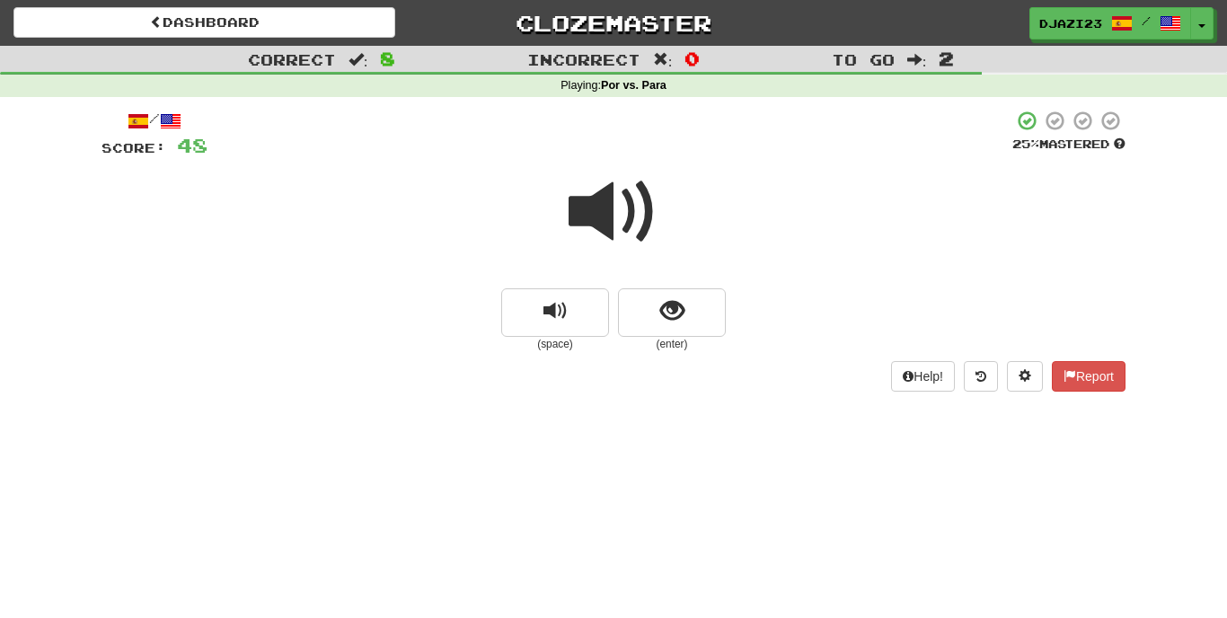
click at [631, 226] on span at bounding box center [613, 212] width 90 height 90
click at [618, 242] on span at bounding box center [613, 212] width 90 height 90
click at [693, 302] on button "show sentence" at bounding box center [672, 312] width 108 height 48
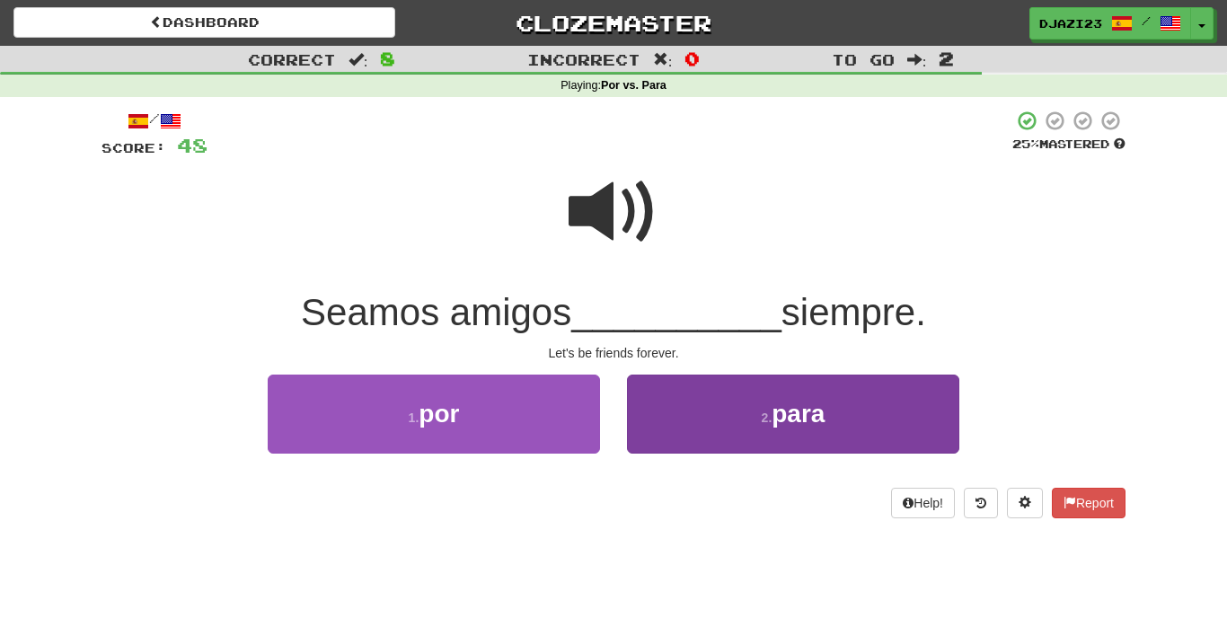
click at [728, 416] on button "2 . para" at bounding box center [793, 413] width 332 height 78
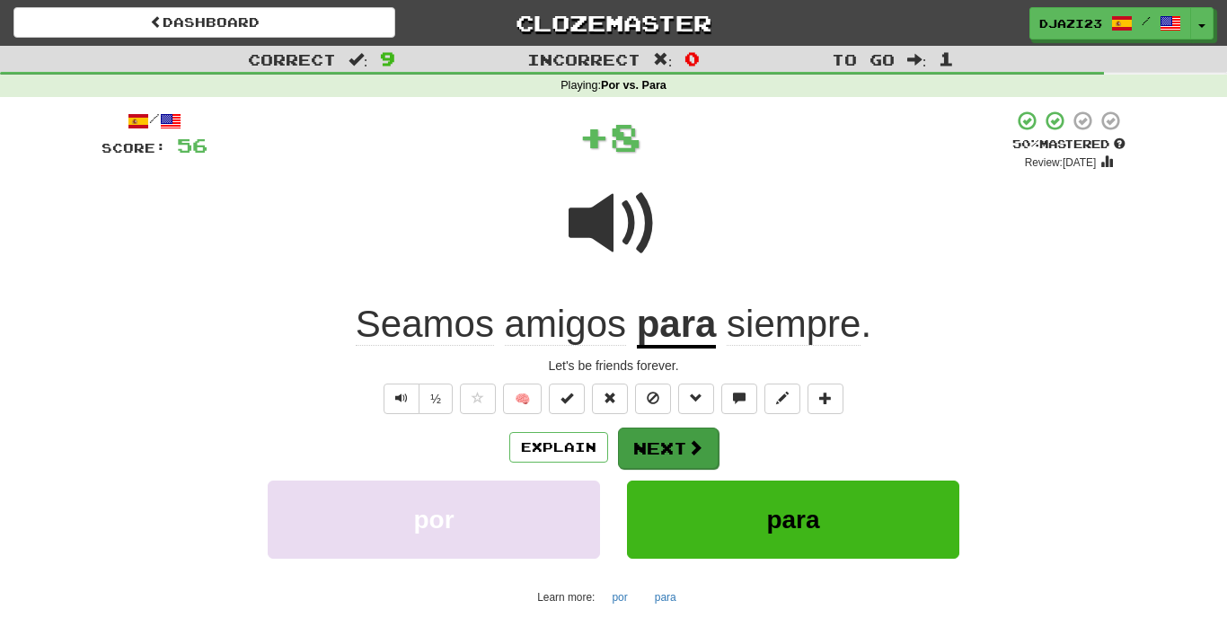
click at [695, 455] on button "Next" at bounding box center [668, 447] width 101 height 41
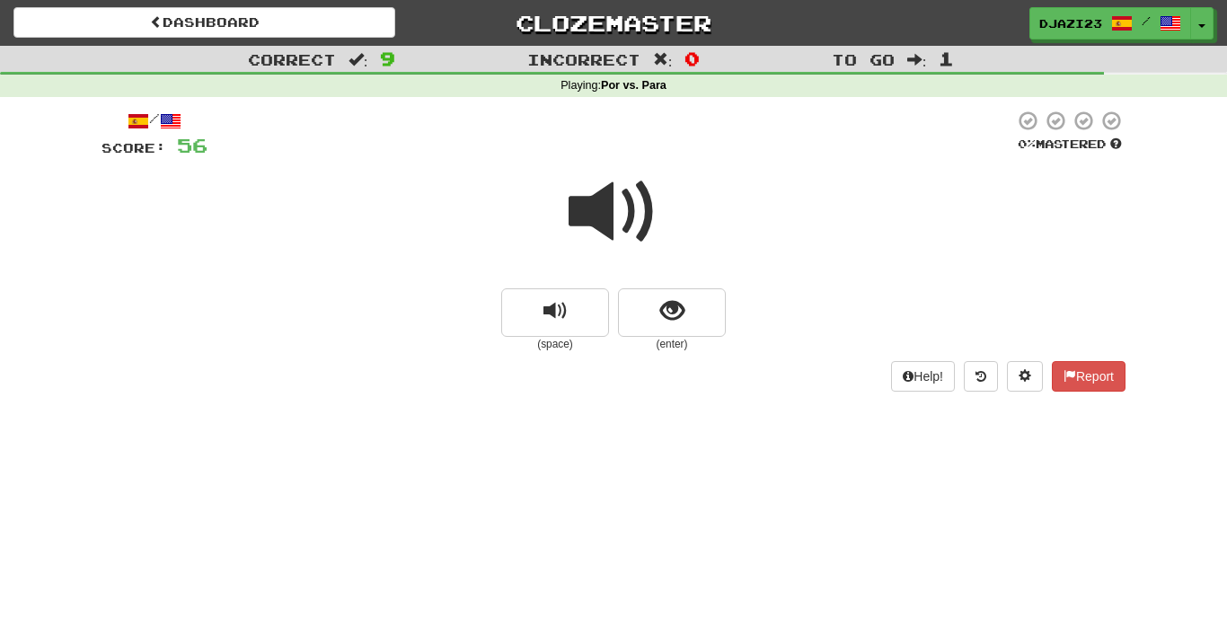
click at [606, 211] on span at bounding box center [613, 212] width 90 height 90
click at [618, 215] on span at bounding box center [613, 212] width 90 height 90
click at [649, 235] on span at bounding box center [613, 212] width 90 height 90
click at [677, 301] on span "show sentence" at bounding box center [672, 311] width 24 height 24
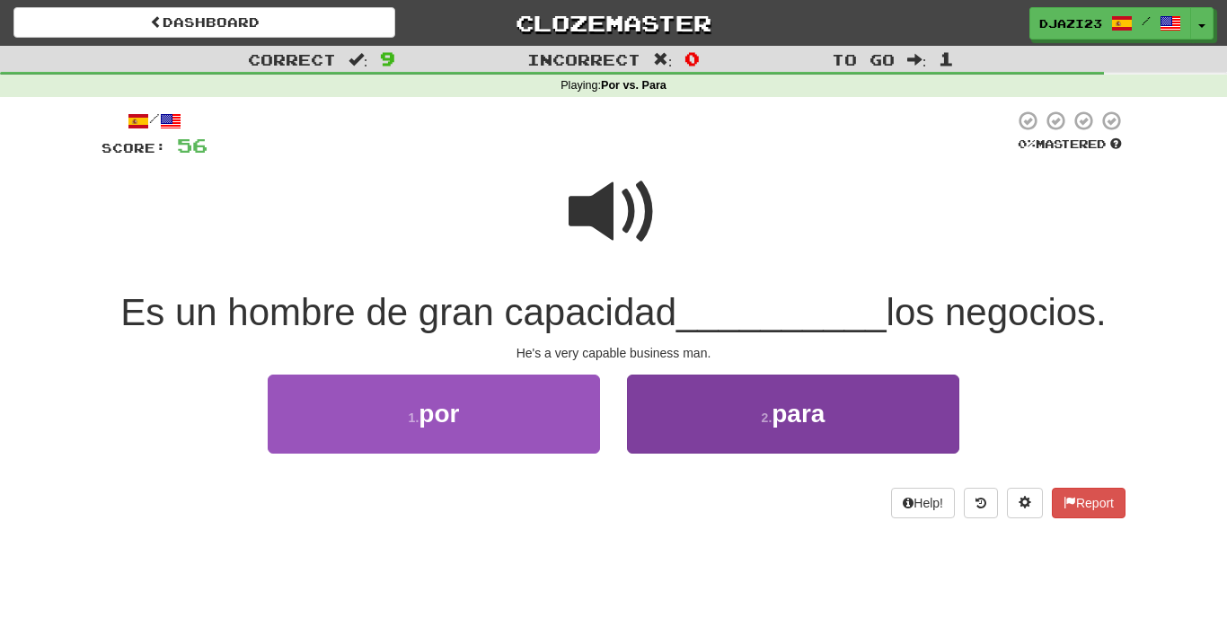
click at [683, 400] on button "2 . para" at bounding box center [793, 413] width 332 height 78
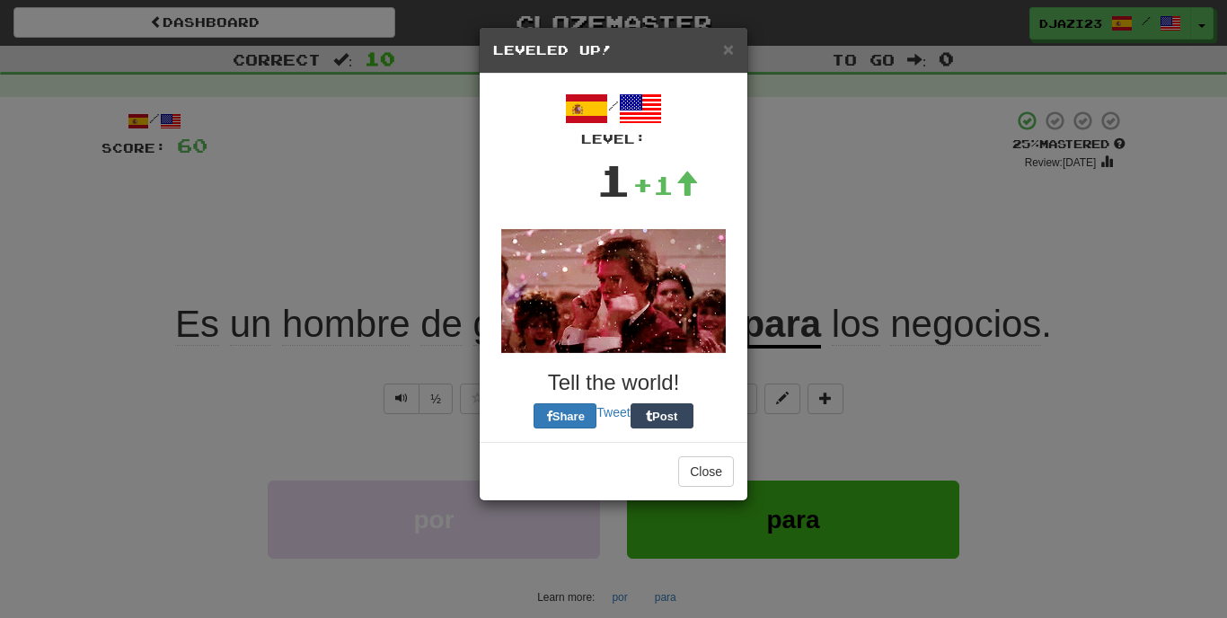
click at [679, 460] on div "Close" at bounding box center [613, 471] width 268 height 58
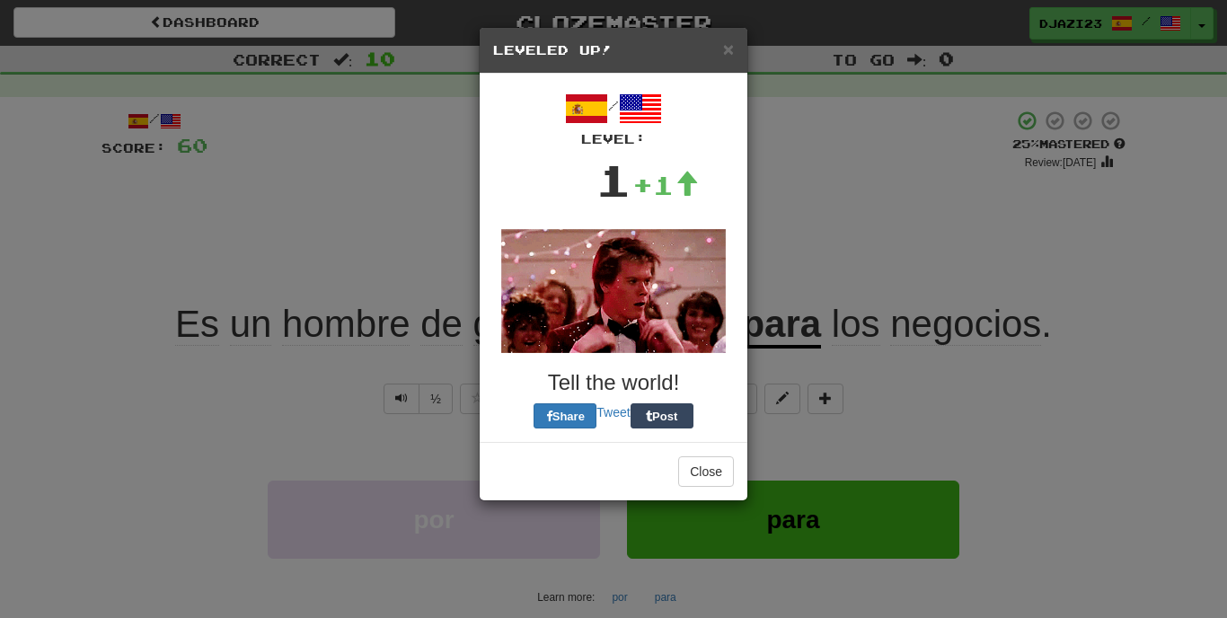
click at [679, 460] on button "Close" at bounding box center [706, 471] width 56 height 31
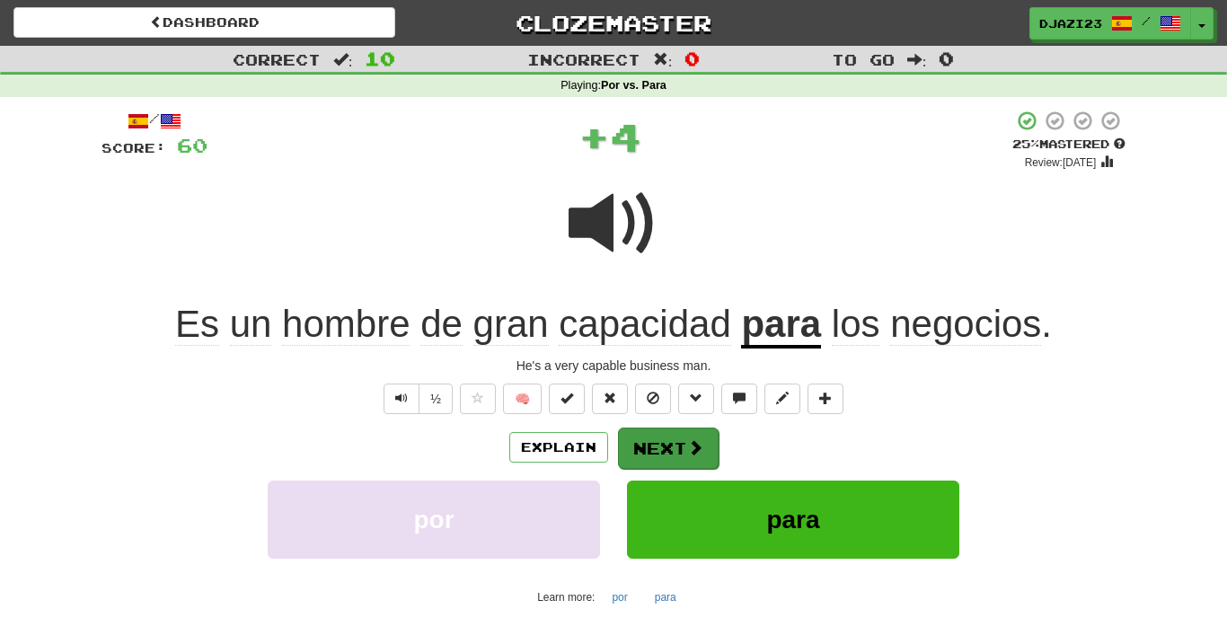
click at [673, 449] on button "Next" at bounding box center [668, 447] width 101 height 41
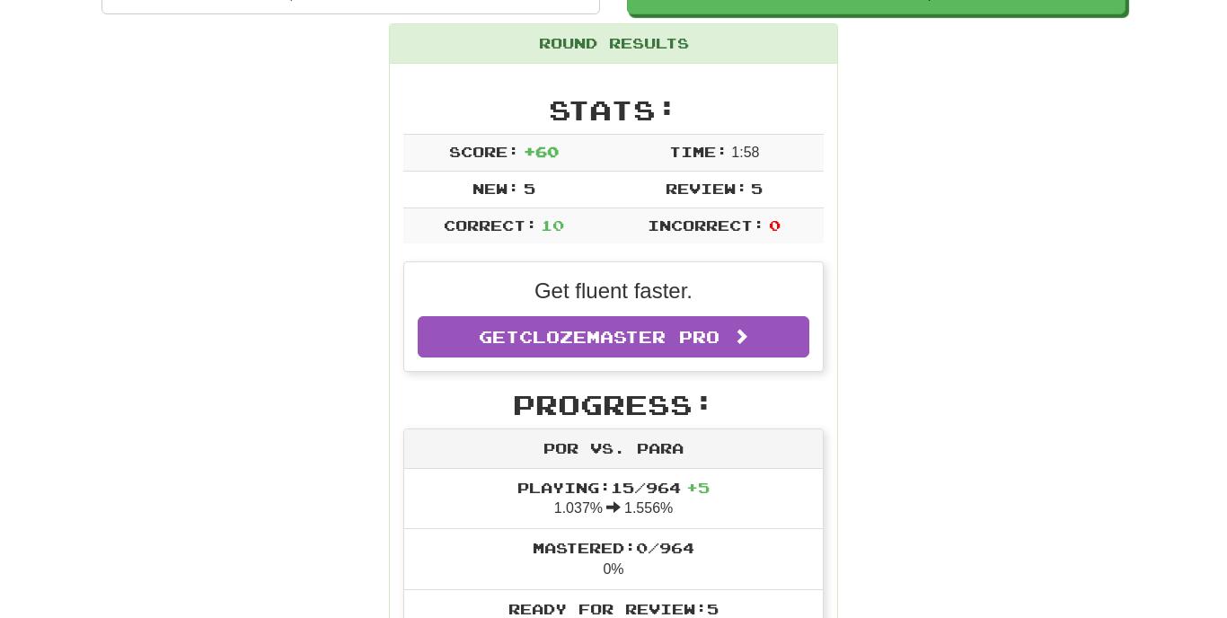
scroll to position [200, 0]
